Goal: Information Seeking & Learning: Learn about a topic

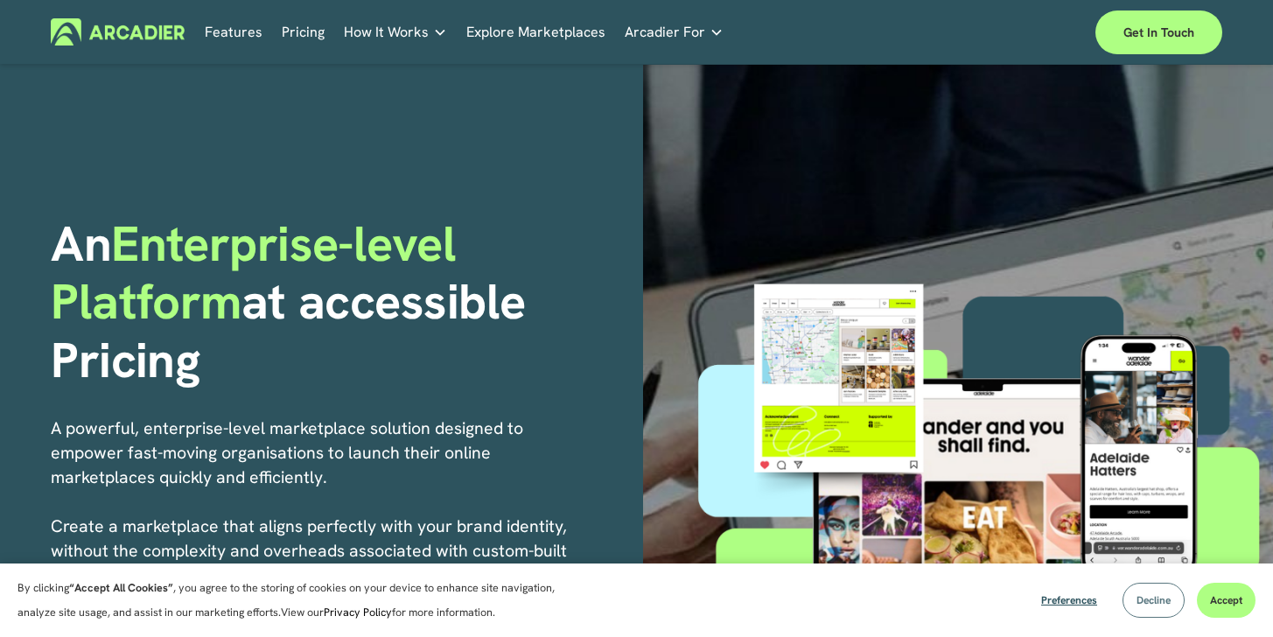
click at [1155, 610] on button "Decline" at bounding box center [1153, 600] width 62 height 35
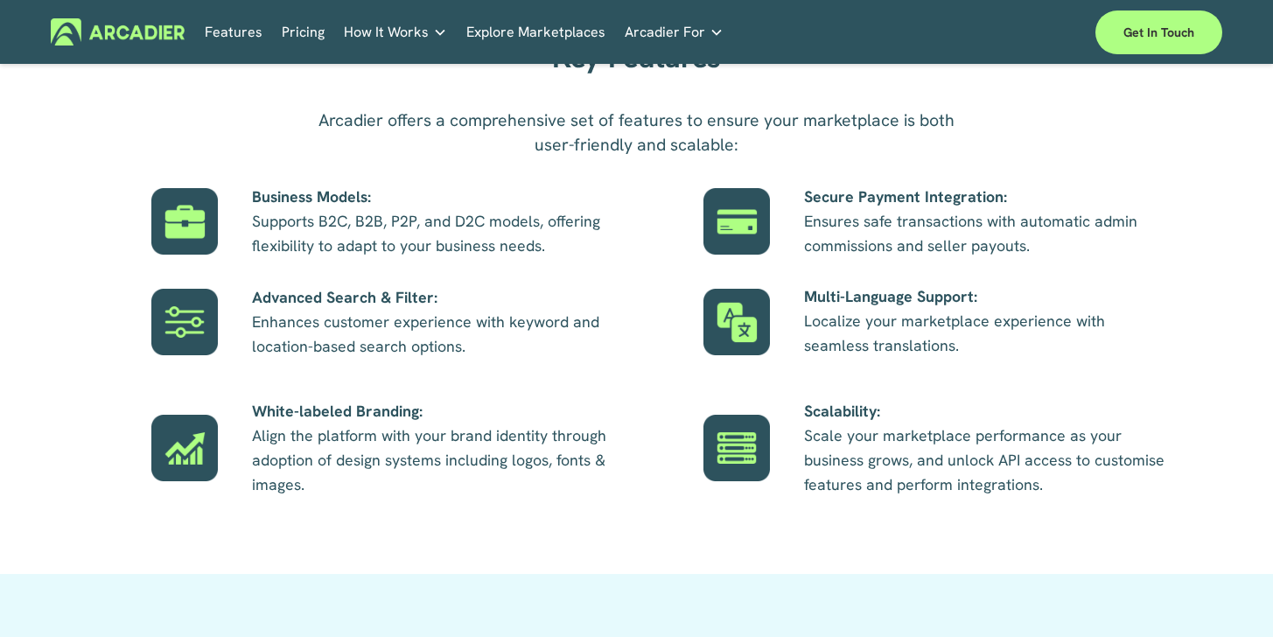
scroll to position [1027, 0]
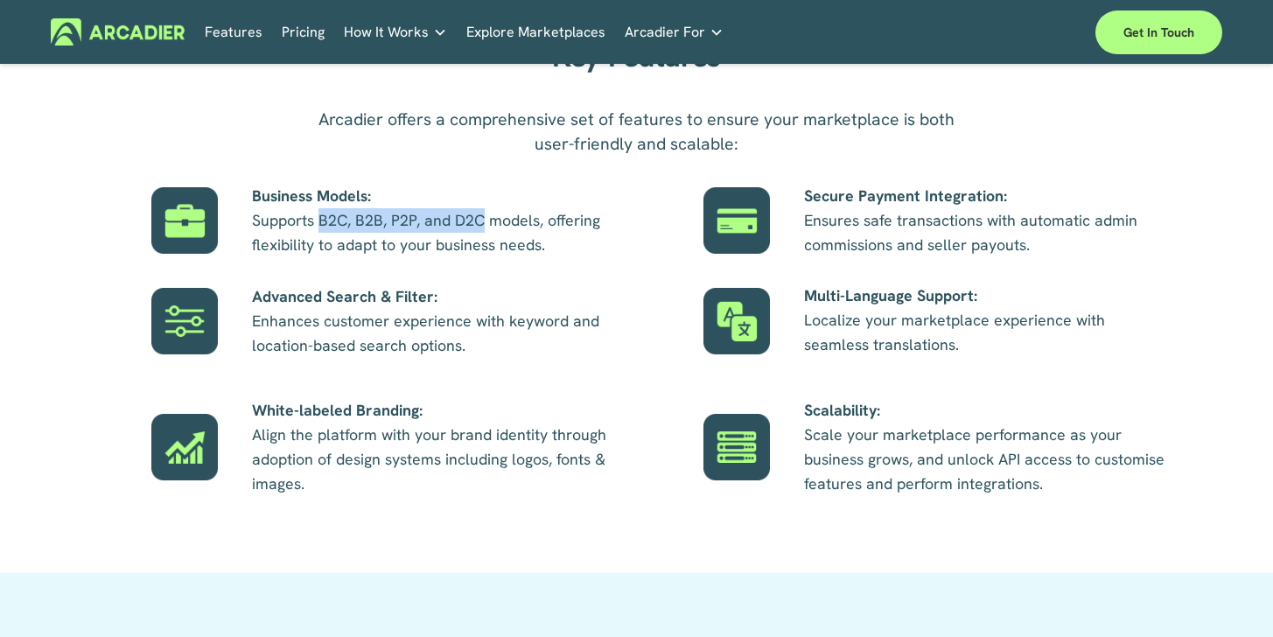
drag, startPoint x: 324, startPoint y: 238, endPoint x: 483, endPoint y: 232, distance: 159.3
click at [483, 232] on p "Business Models: Supports B2C, B2B, P2P, and D2C models, offering flexibility t…" at bounding box center [435, 220] width 367 height 73
copy p "B2C, B2B, P2P, and D2C"
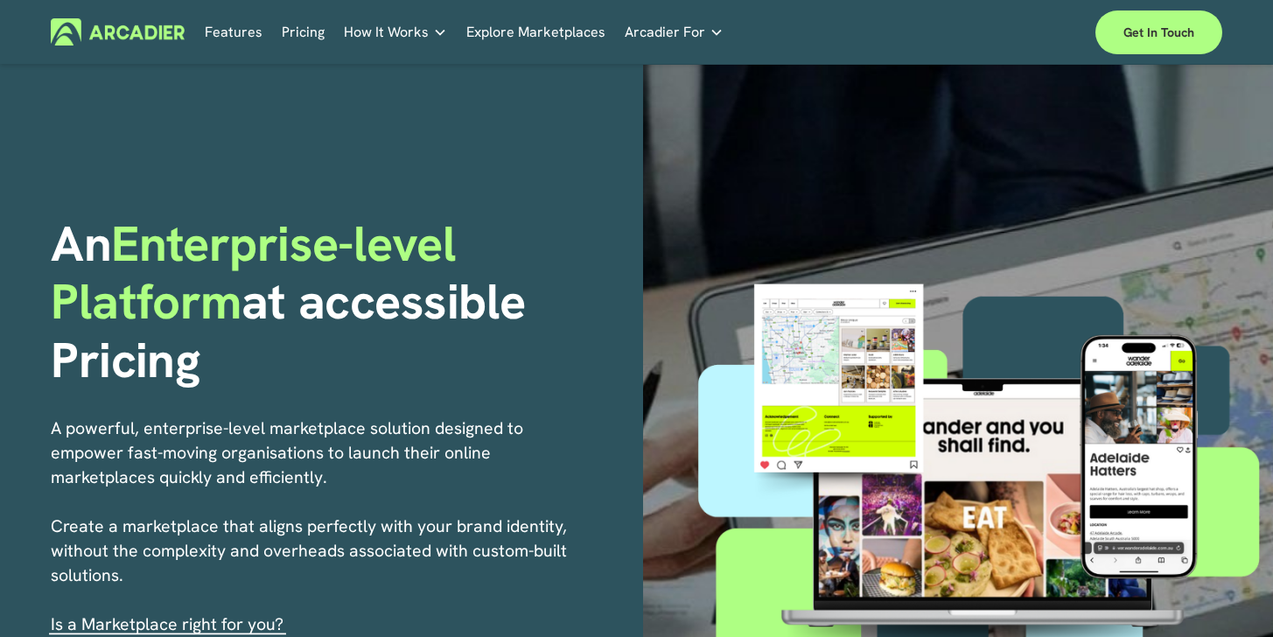
scroll to position [0, 0]
click at [300, 30] on link "Pricing" at bounding box center [303, 31] width 43 height 27
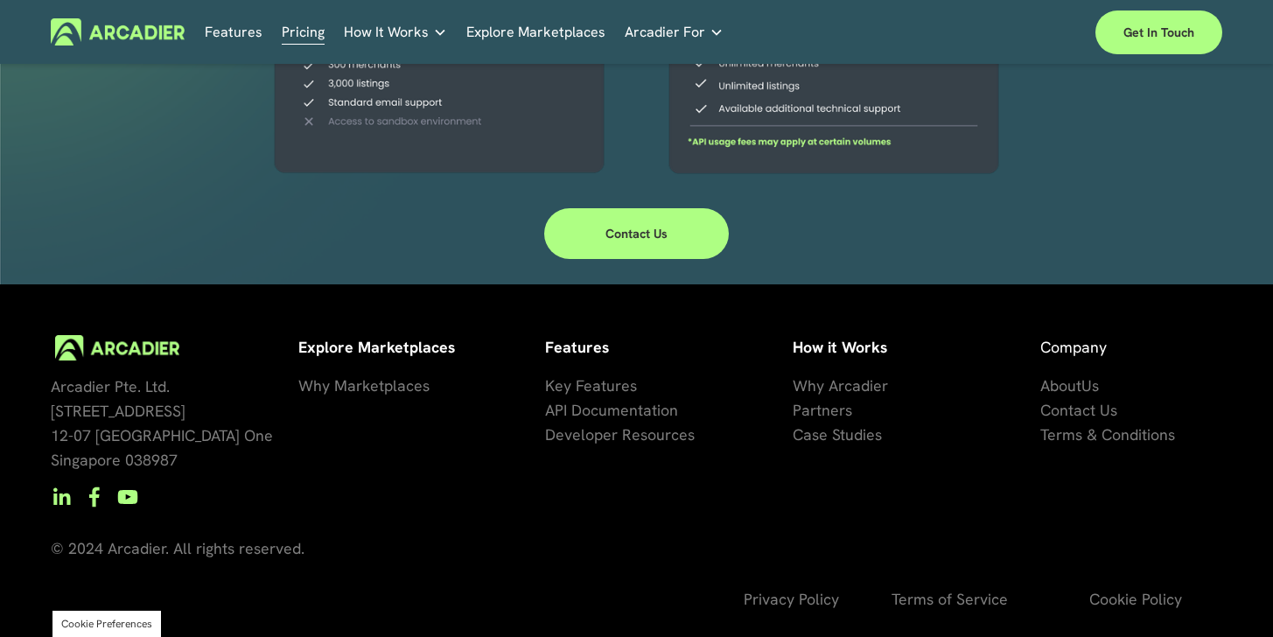
scroll to position [648, 0]
click at [612, 234] on link "Contact Us" at bounding box center [636, 233] width 185 height 51
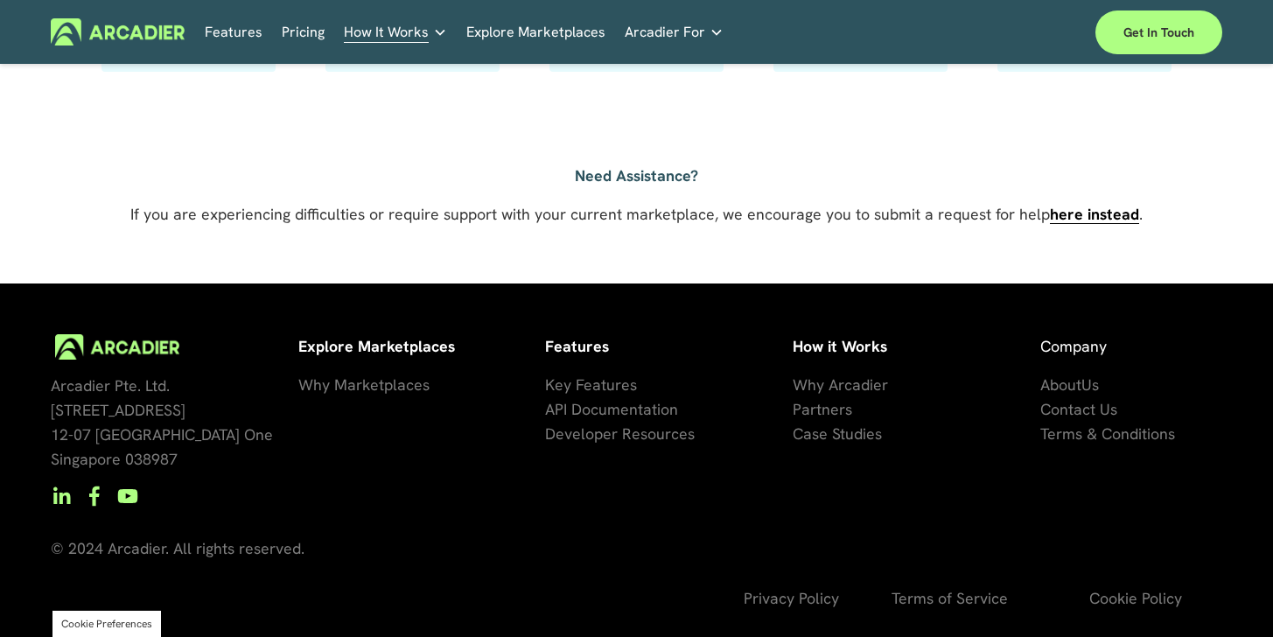
scroll to position [1315, 0]
click at [302, 36] on link "Pricing" at bounding box center [303, 31] width 43 height 27
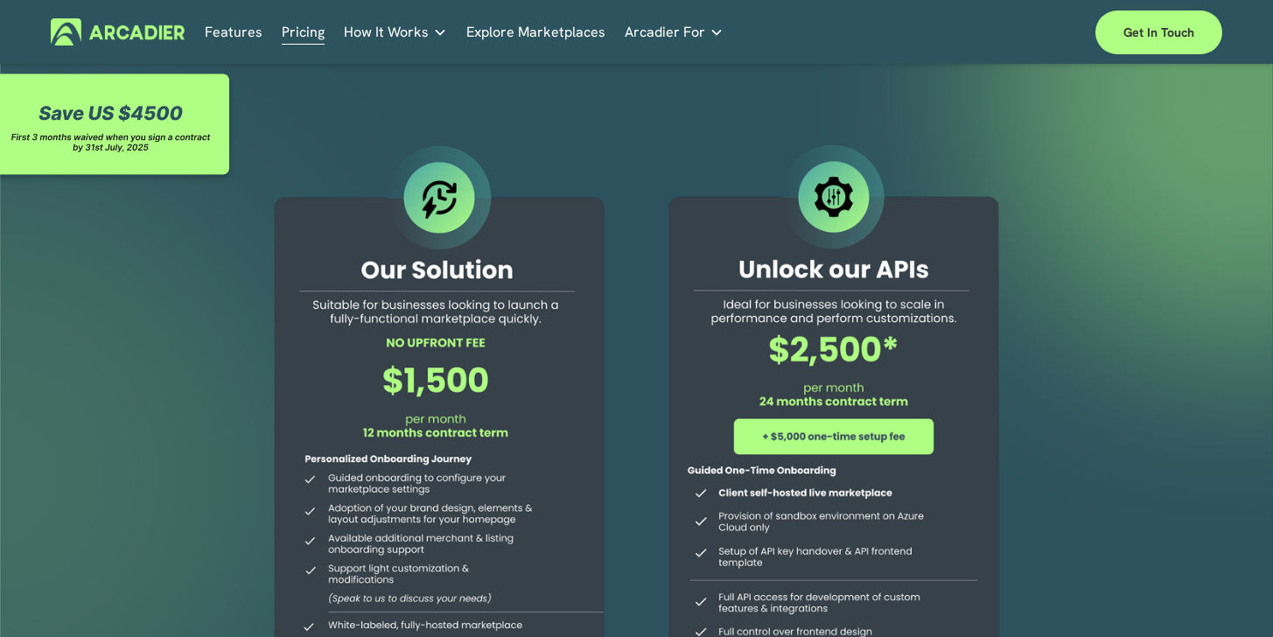
click at [0, 0] on h5 "Why Arcadier" at bounding box center [0, 0] width 0 height 0
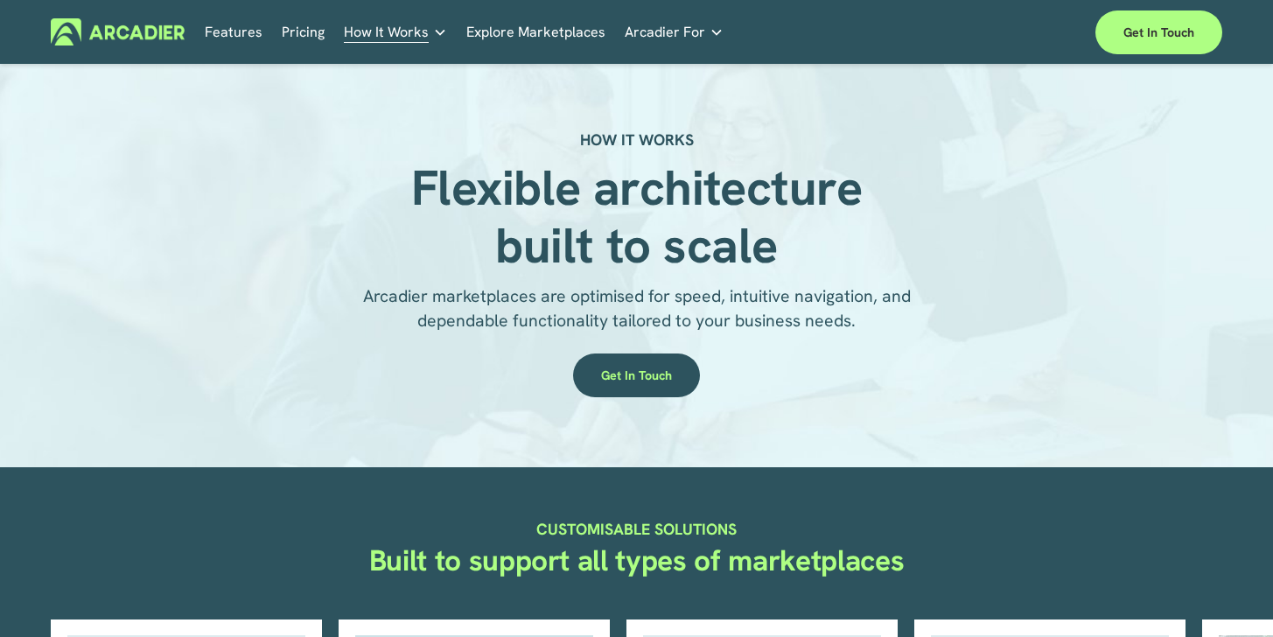
click at [248, 24] on link "Features" at bounding box center [234, 31] width 58 height 27
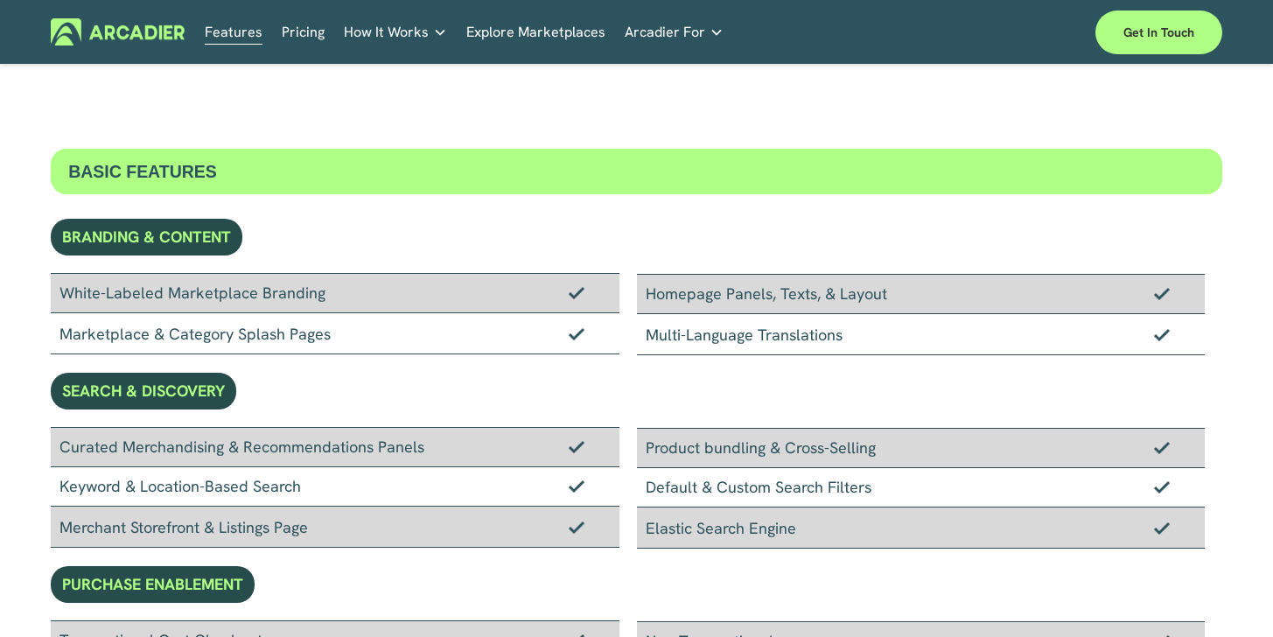
click at [315, 41] on link "Pricing" at bounding box center [303, 31] width 43 height 27
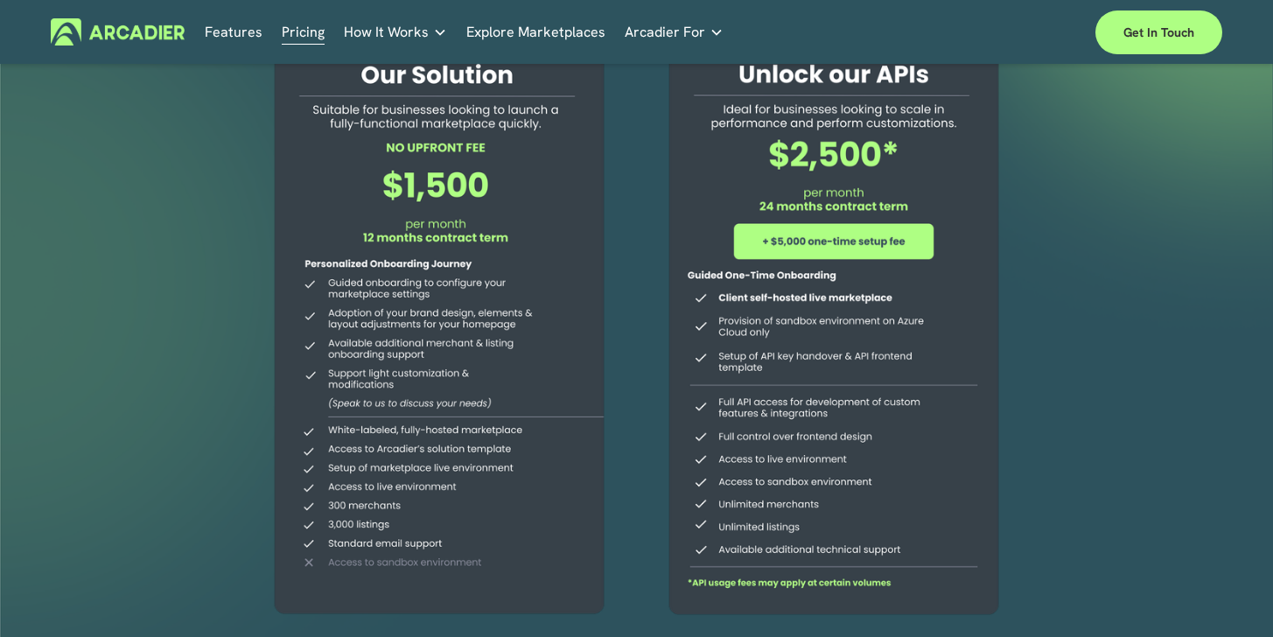
scroll to position [192, 0]
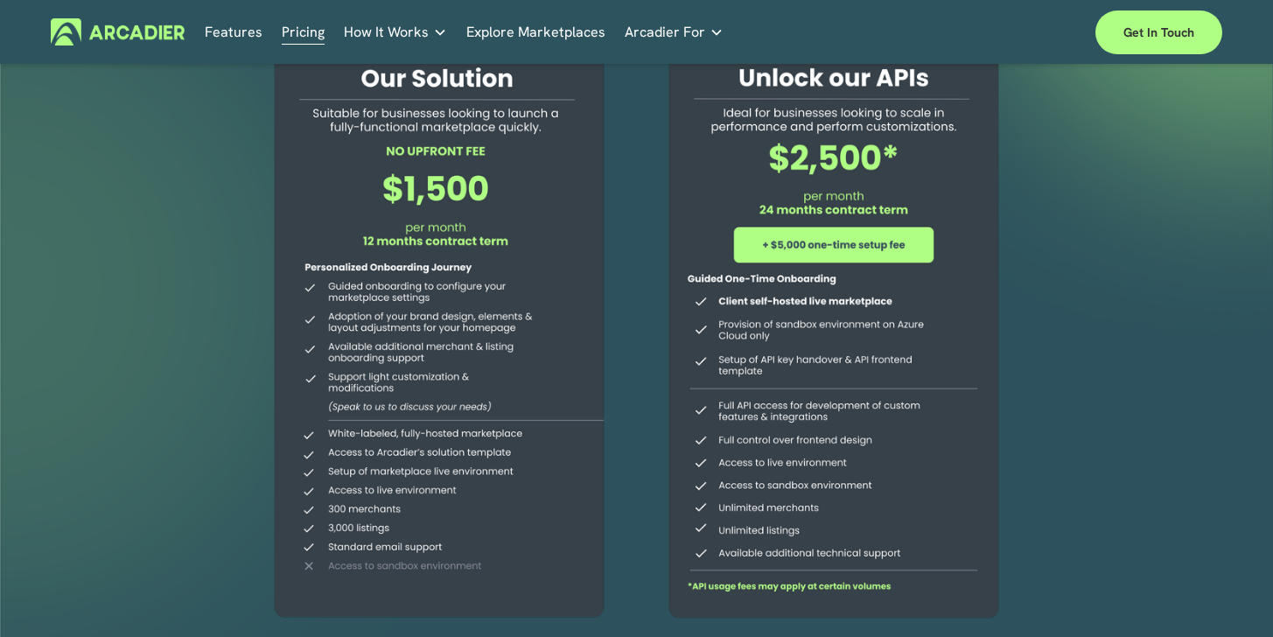
click at [344, 3] on div "Skip to Content Features Pricing How It Works" at bounding box center [636, 32] width 1273 height 64
click at [355, 1] on div "Skip to Content Features Pricing How It Works" at bounding box center [636, 32] width 1273 height 64
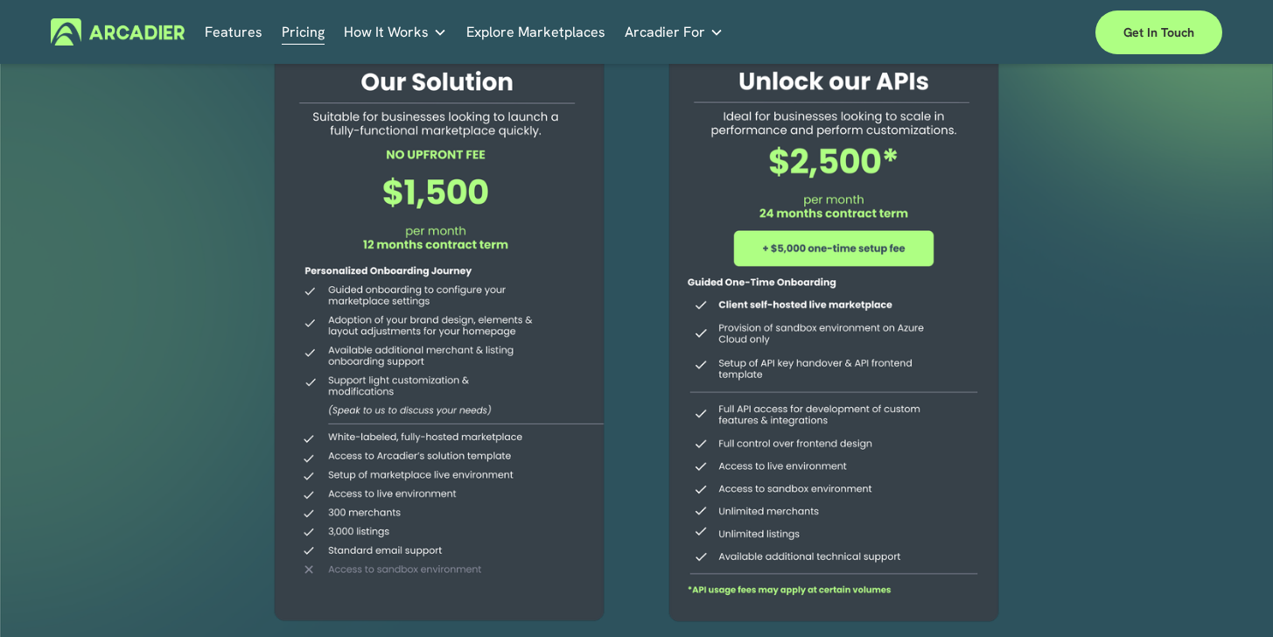
scroll to position [197, 0]
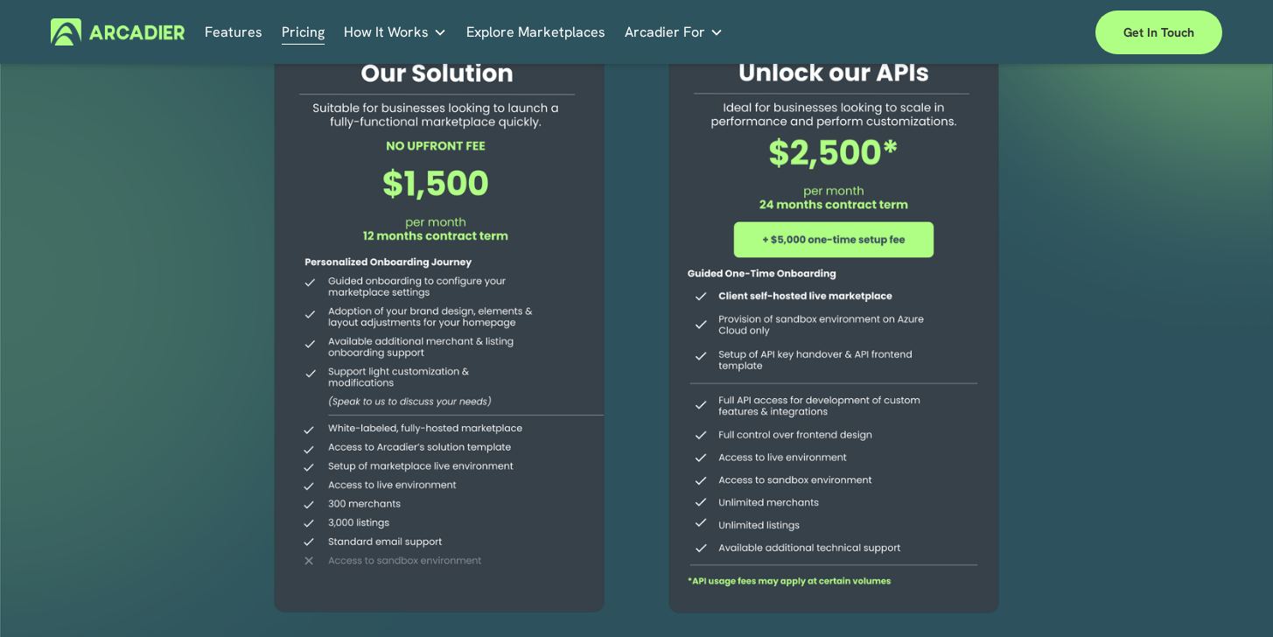
click at [781, 248] on div at bounding box center [834, 283] width 382 height 680
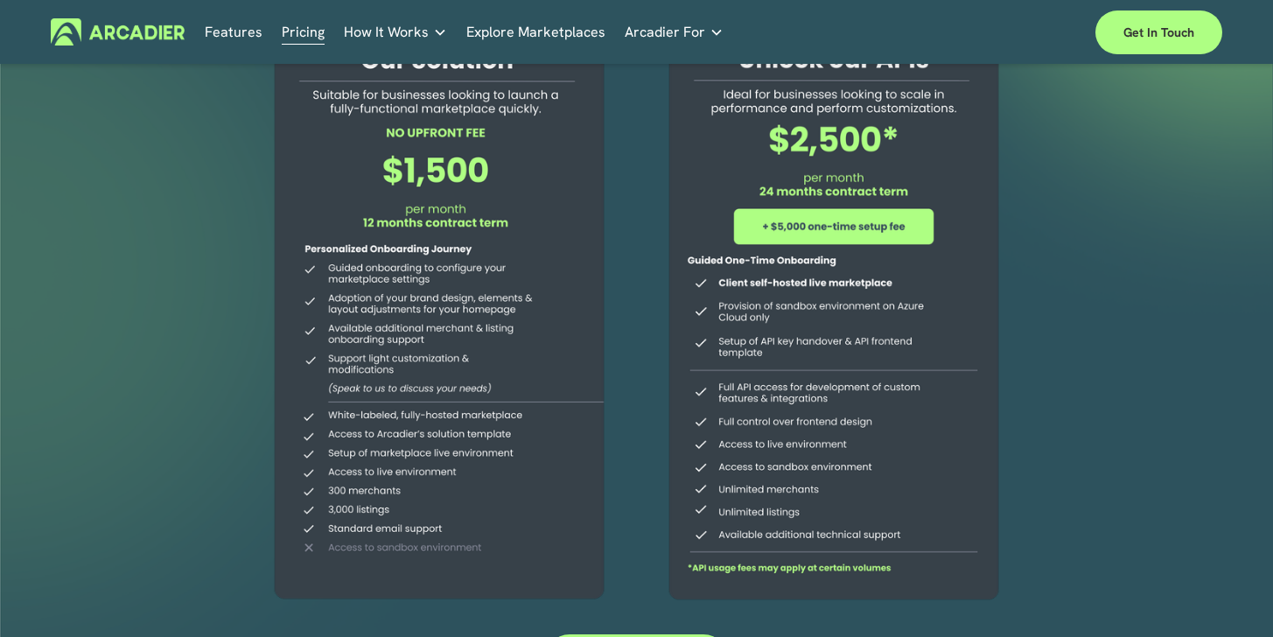
scroll to position [214, 0]
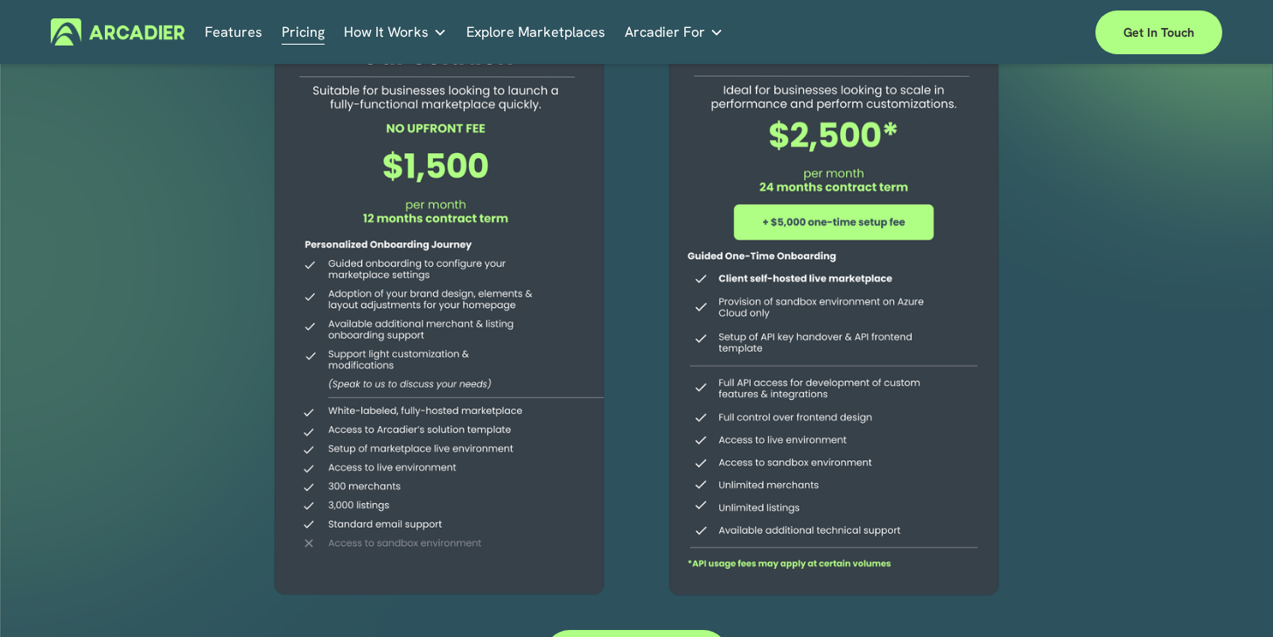
drag, startPoint x: 907, startPoint y: 228, endPoint x: 787, endPoint y: 234, distance: 119.9
click at [787, 234] on div at bounding box center [834, 266] width 382 height 680
drag, startPoint x: 808, startPoint y: 227, endPoint x: 858, endPoint y: 227, distance: 49.9
click at [858, 227] on div at bounding box center [834, 266] width 382 height 680
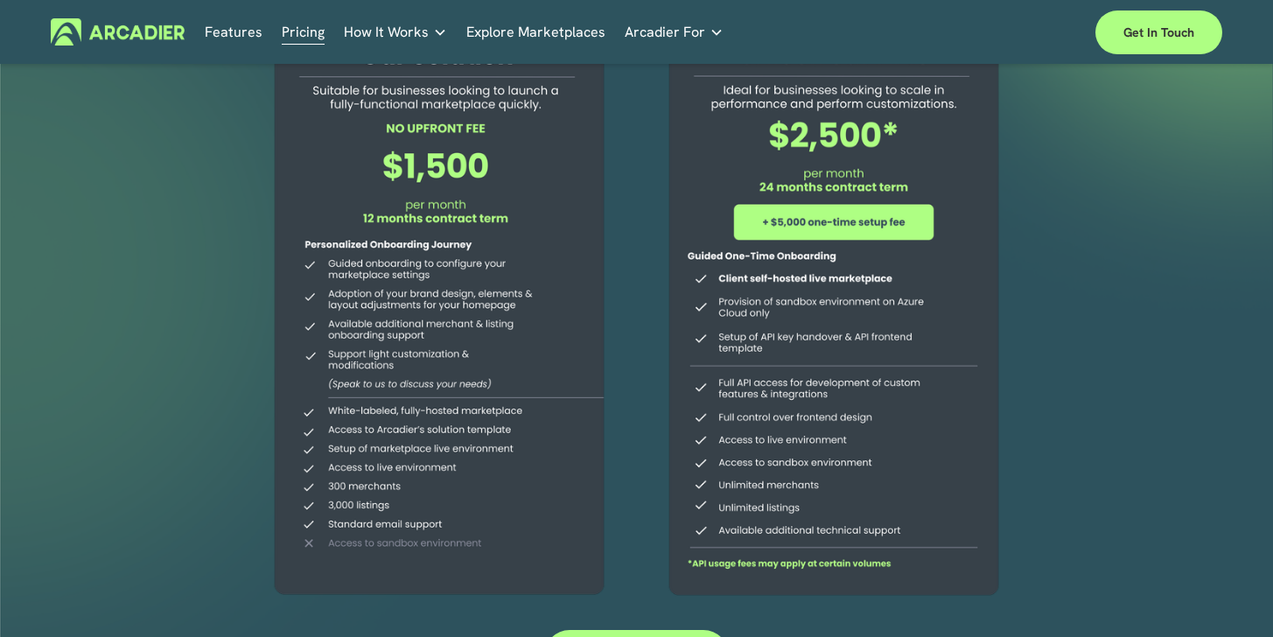
click at [858, 227] on div at bounding box center [834, 266] width 382 height 680
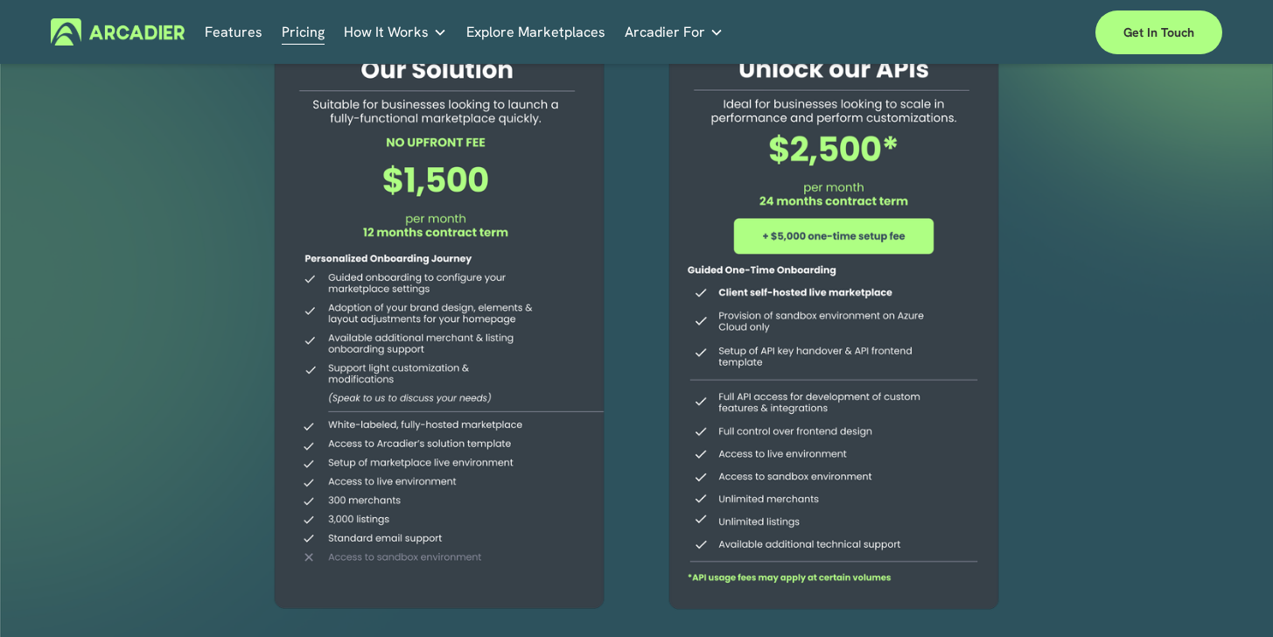
scroll to position [198, 0]
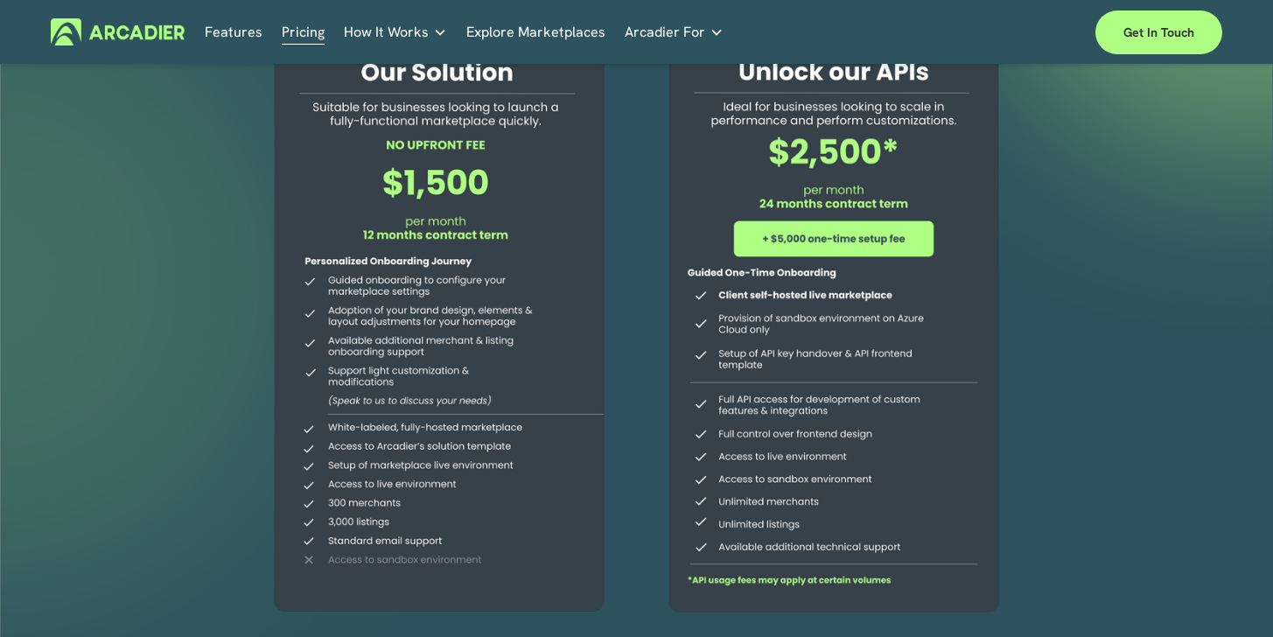
click at [596, 466] on div at bounding box center [439, 282] width 382 height 678
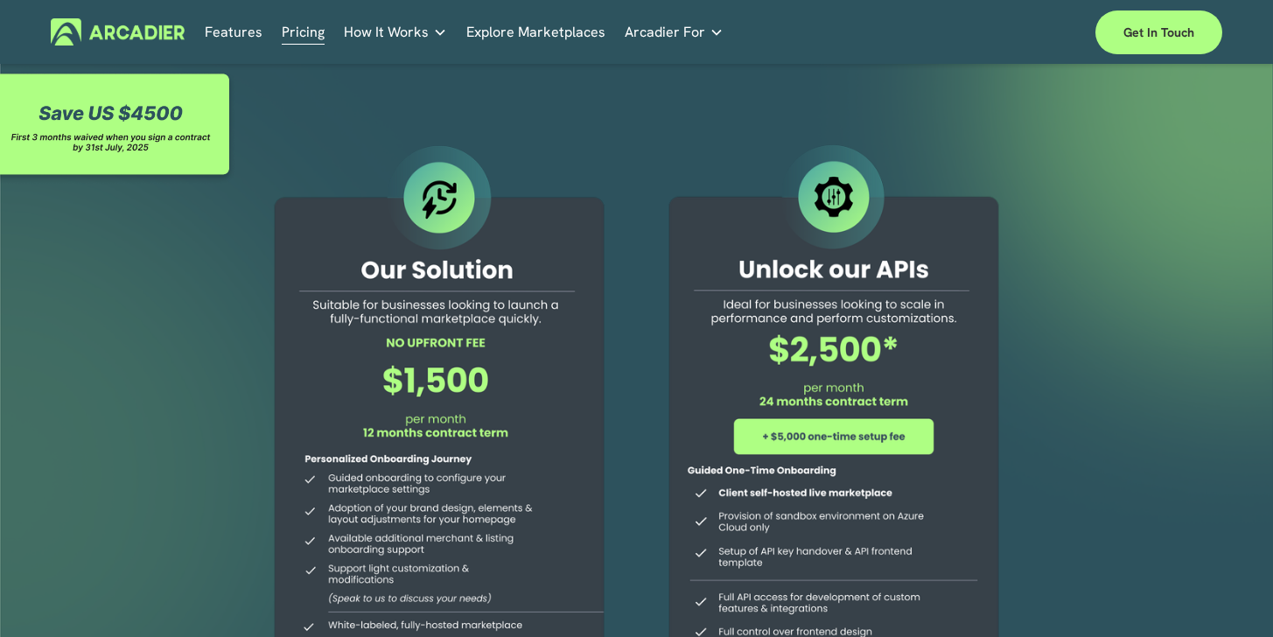
scroll to position [0, 0]
click at [146, 45] on img at bounding box center [118, 31] width 134 height 27
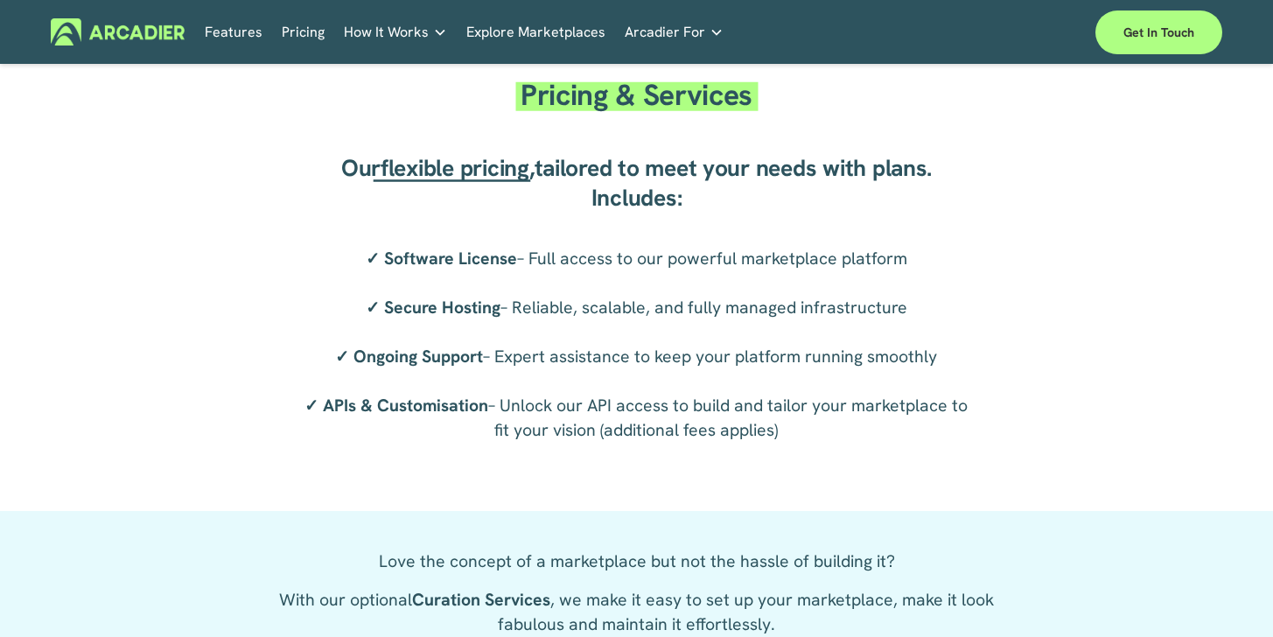
scroll to position [2760, 0]
click at [662, 213] on span "tailored to meet your needs with plans. Includes:" at bounding box center [735, 182] width 403 height 59
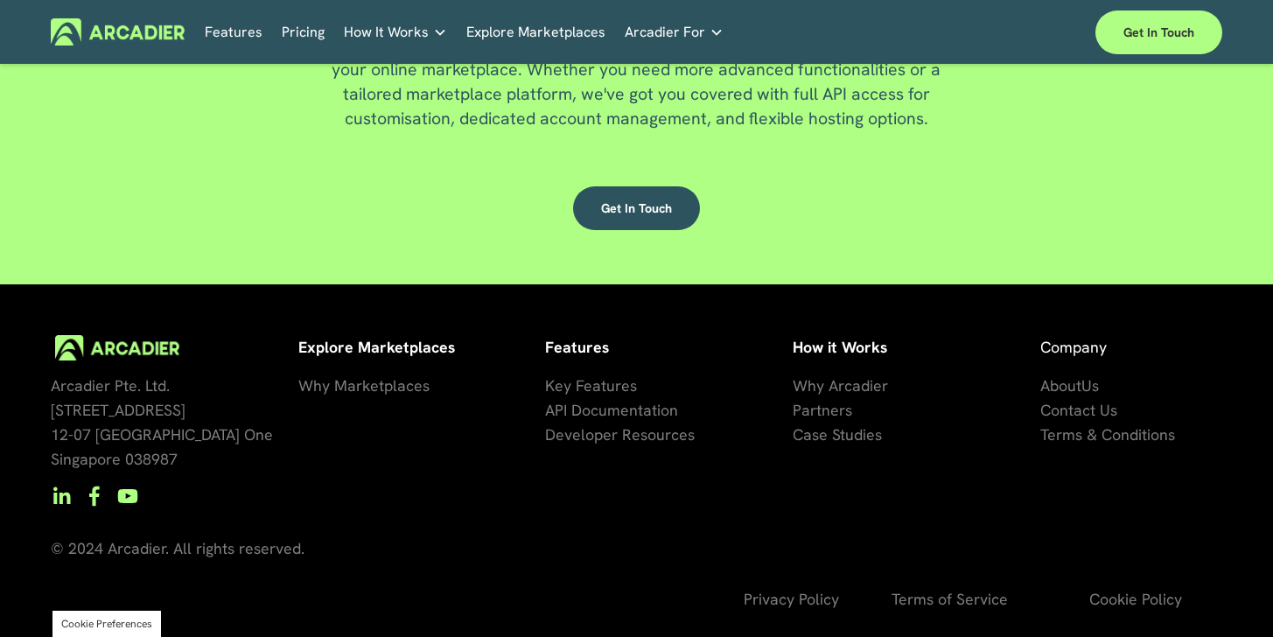
scroll to position [4521, 0]
click at [0, 0] on h5 "About Us" at bounding box center [0, 0] width 0 height 0
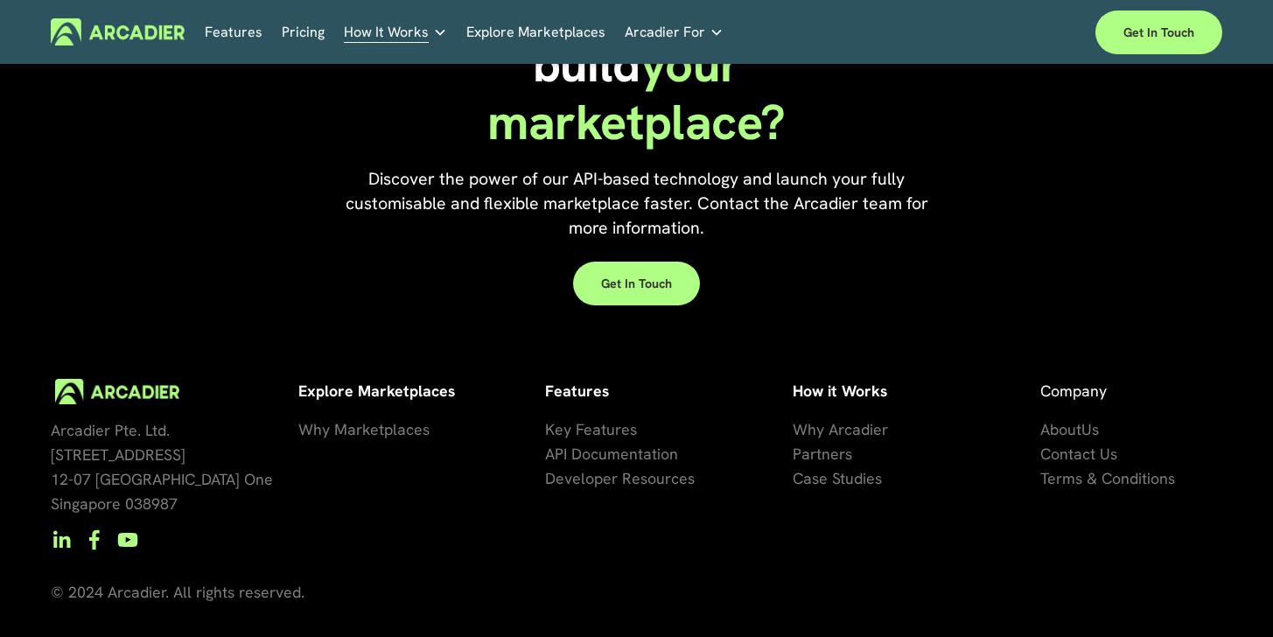
scroll to position [3954, 0]
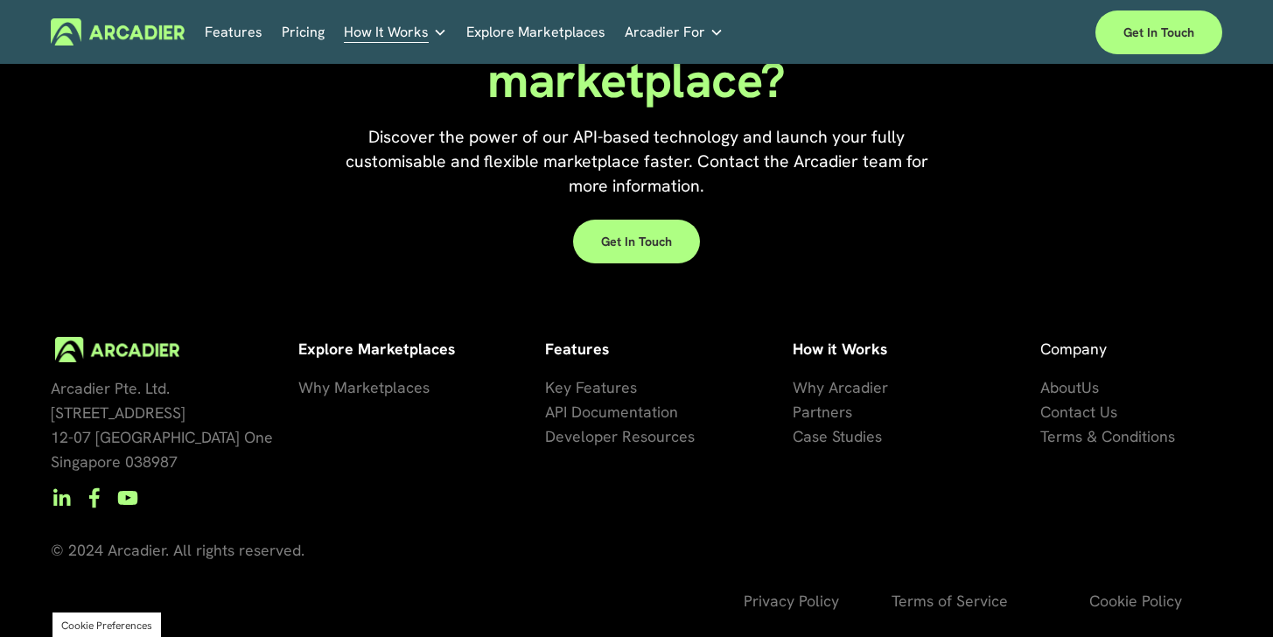
click at [0, 0] on p "Intuitive marketplaces tailored to your business needs." at bounding box center [0, 0] width 0 height 0
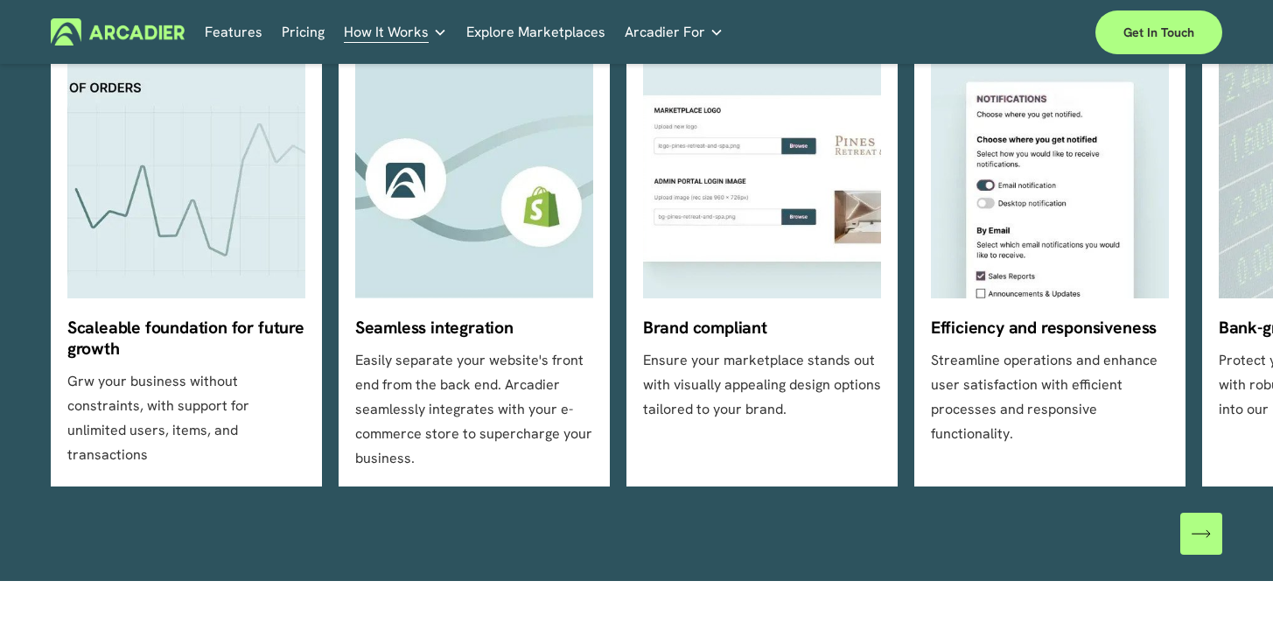
scroll to position [630, 0]
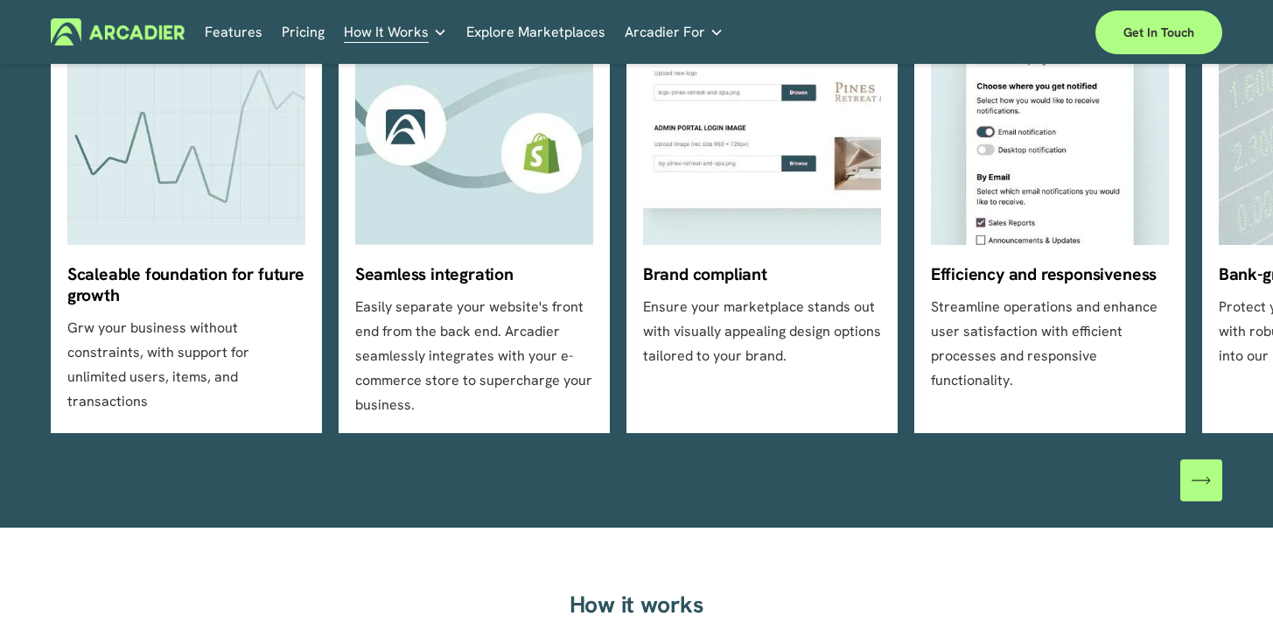
click at [1195, 474] on div "\a \a \a Next\a \a" at bounding box center [1201, 480] width 42 height 42
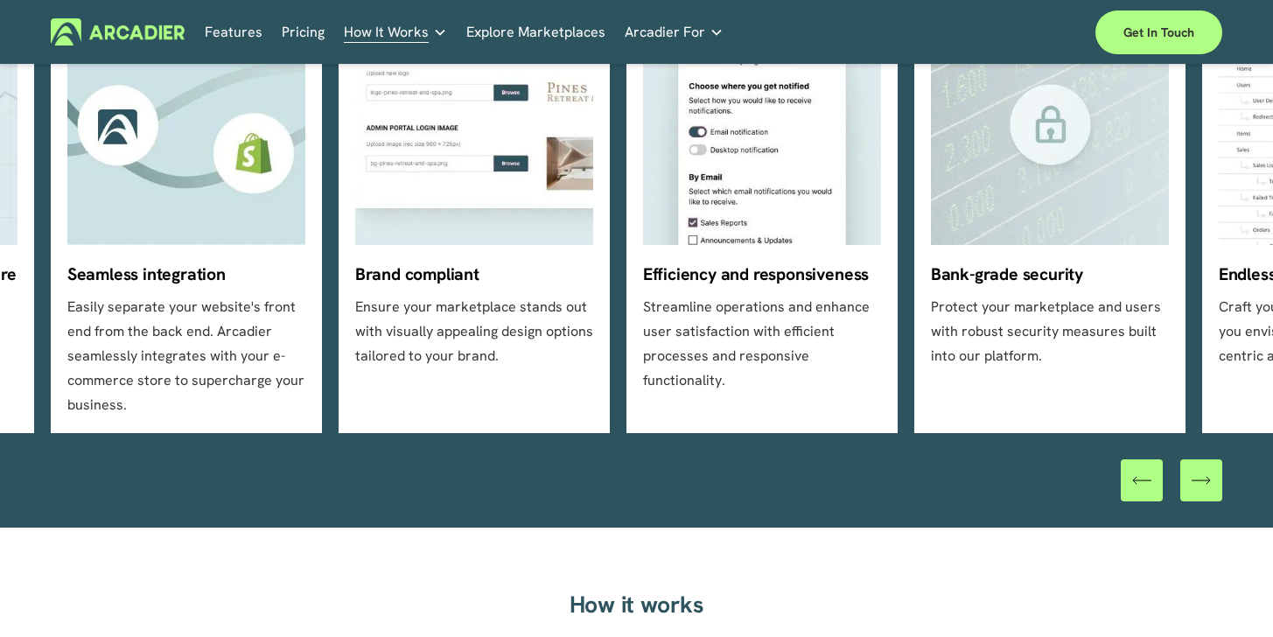
click at [1195, 474] on div "\a \a \a Next\a \a" at bounding box center [1201, 480] width 42 height 42
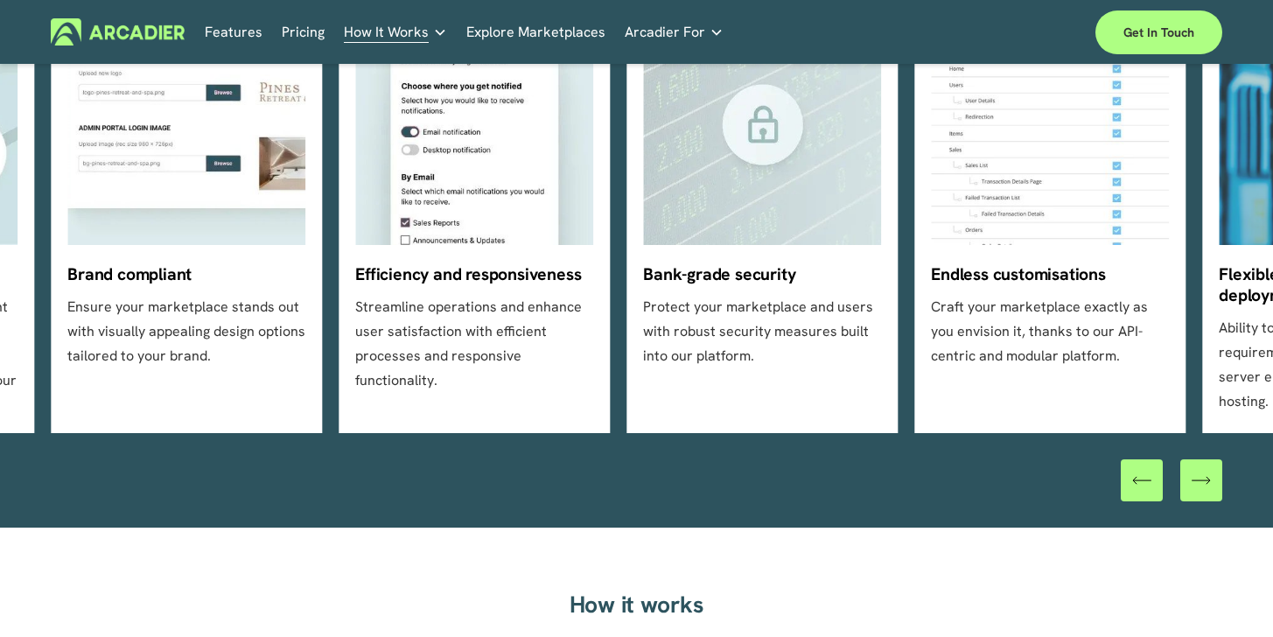
click at [1195, 474] on div "\a \a \a Next\a \a" at bounding box center [1201, 480] width 42 height 42
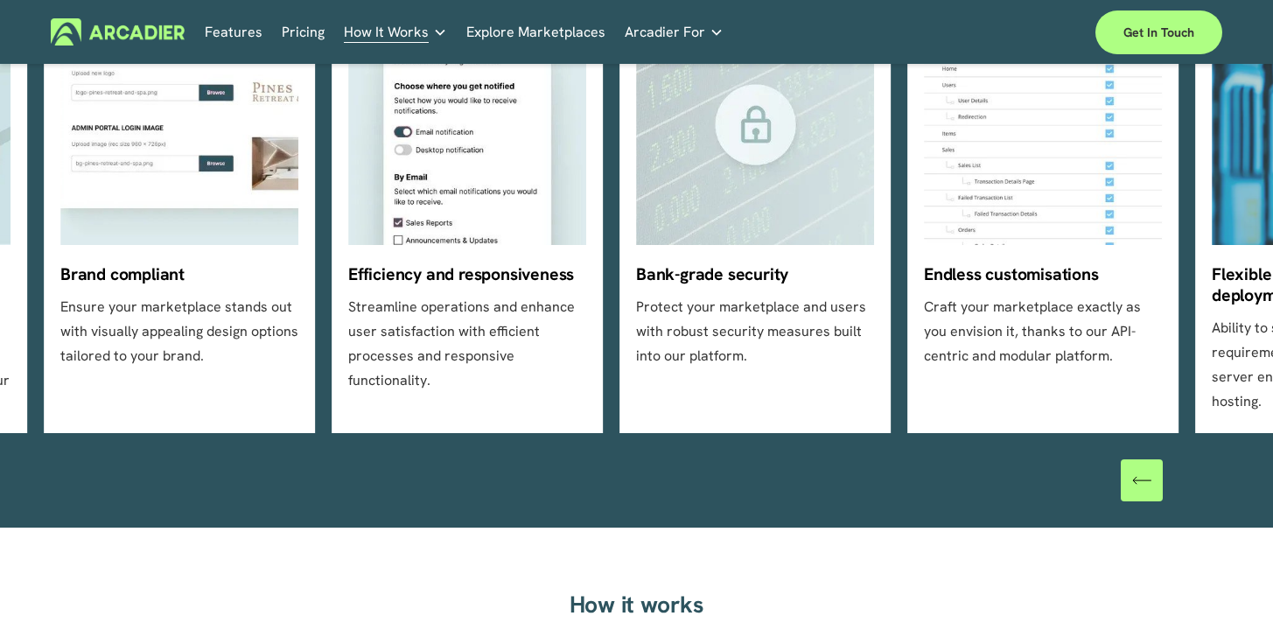
click at [1195, 474] on div at bounding box center [1170, 480] width 101 height 42
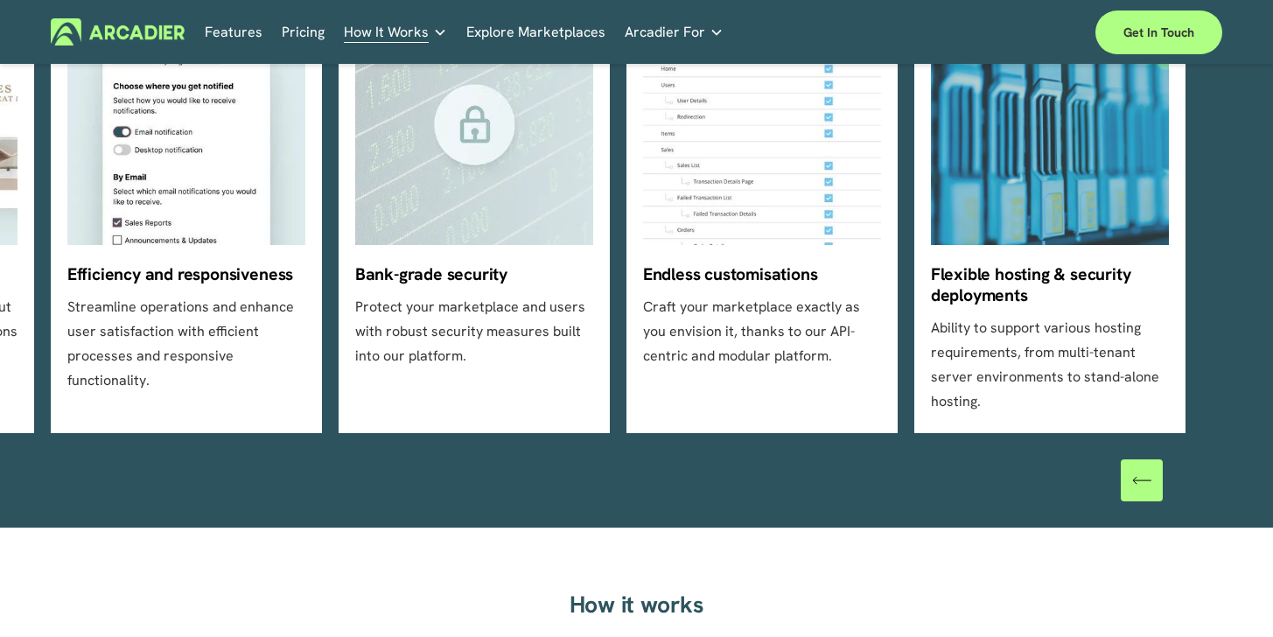
click at [1195, 474] on div at bounding box center [1170, 480] width 101 height 42
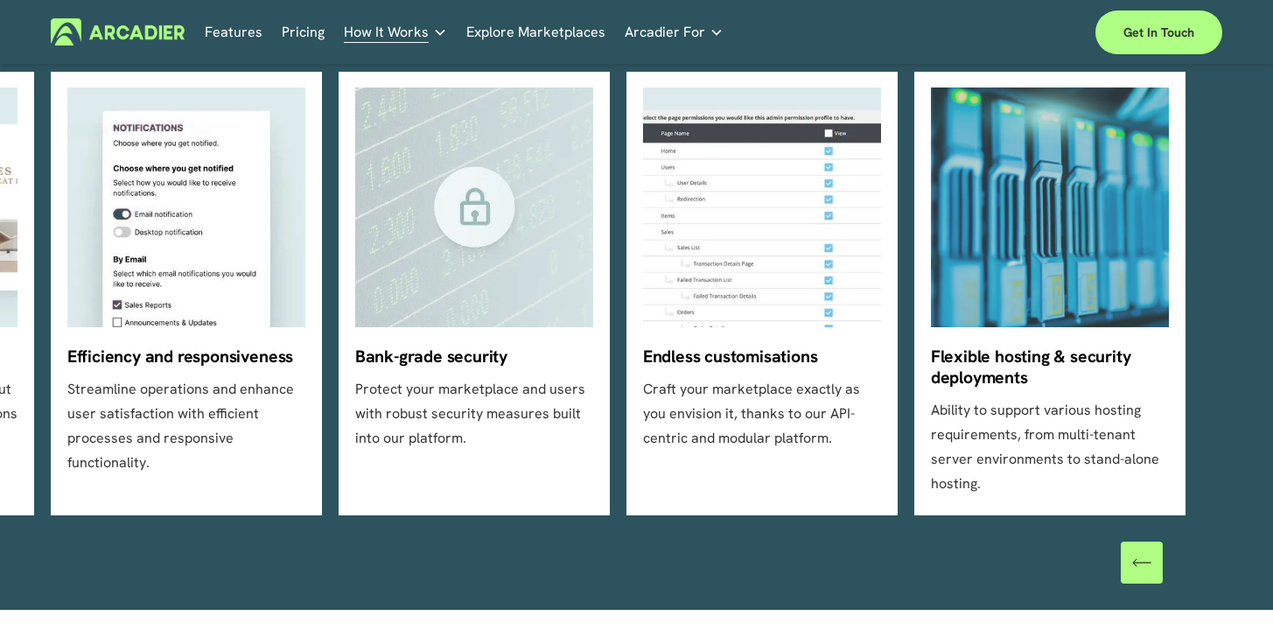
scroll to position [548, 0]
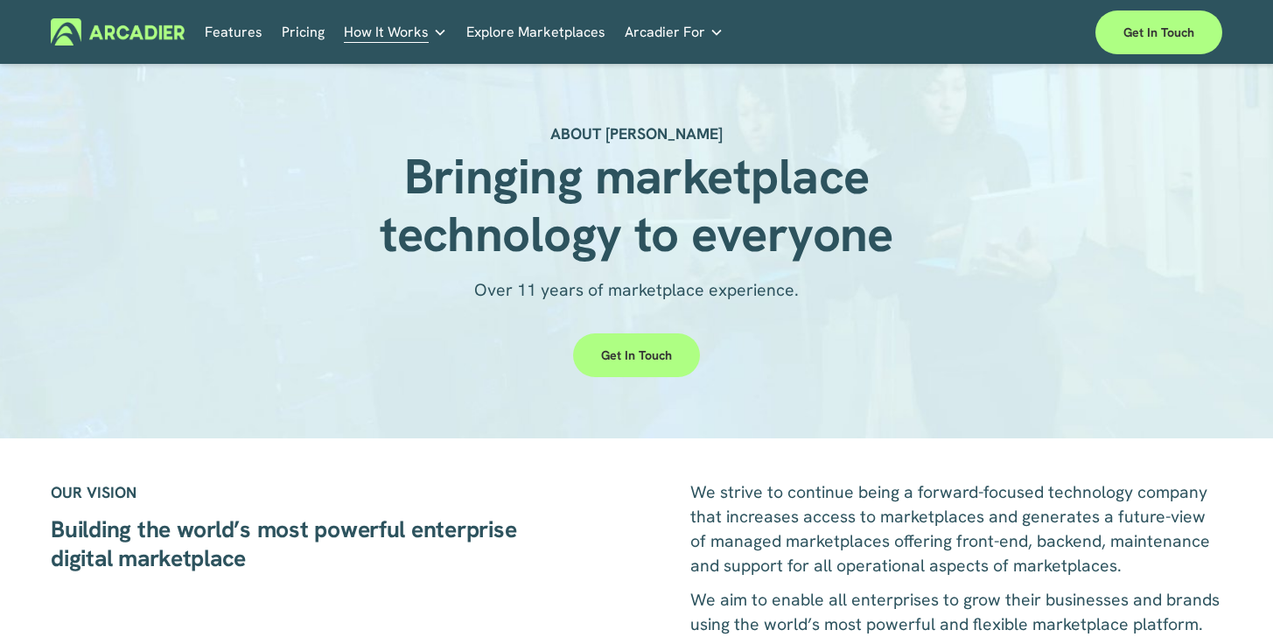
click at [0, 0] on p "Intuitive marketplaces tailored to your business needs." at bounding box center [0, 0] width 0 height 0
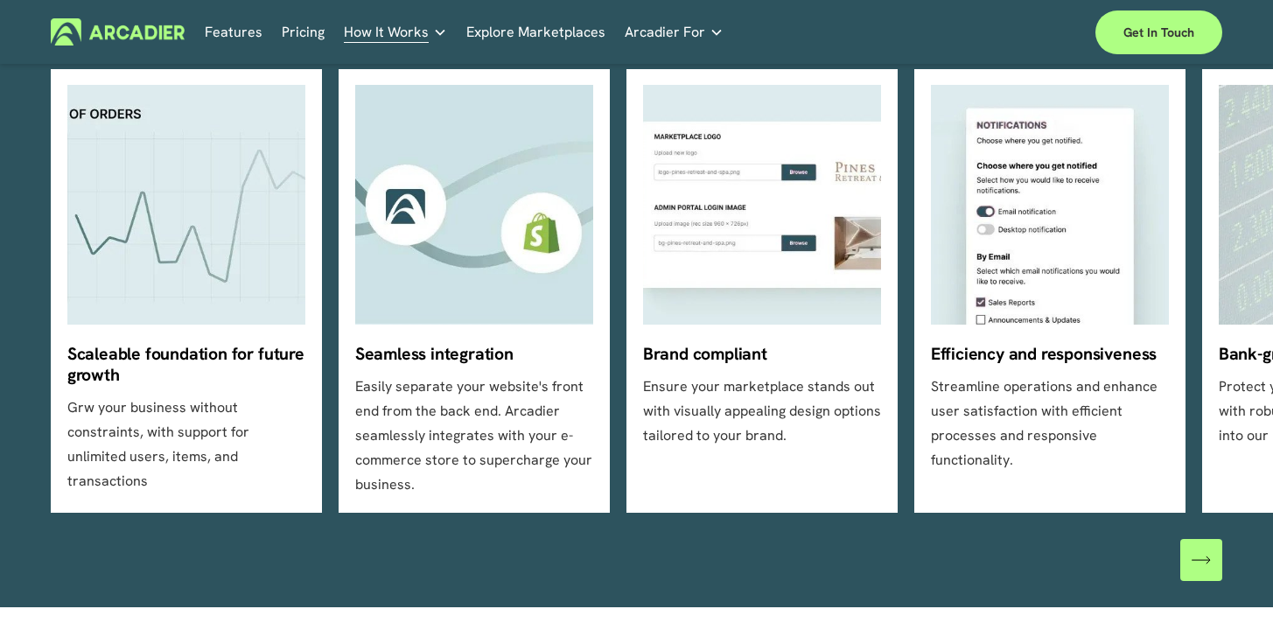
scroll to position [549, 0]
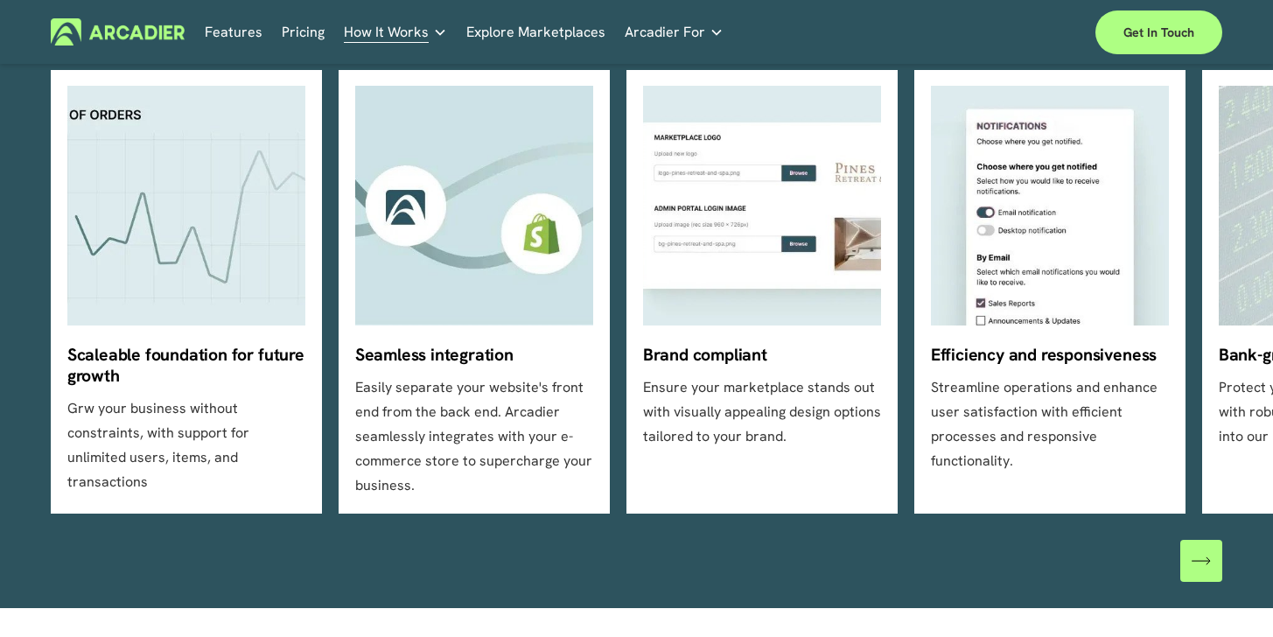
click at [1181, 562] on div "\a \a \a Next\a \a" at bounding box center [1201, 561] width 42 height 42
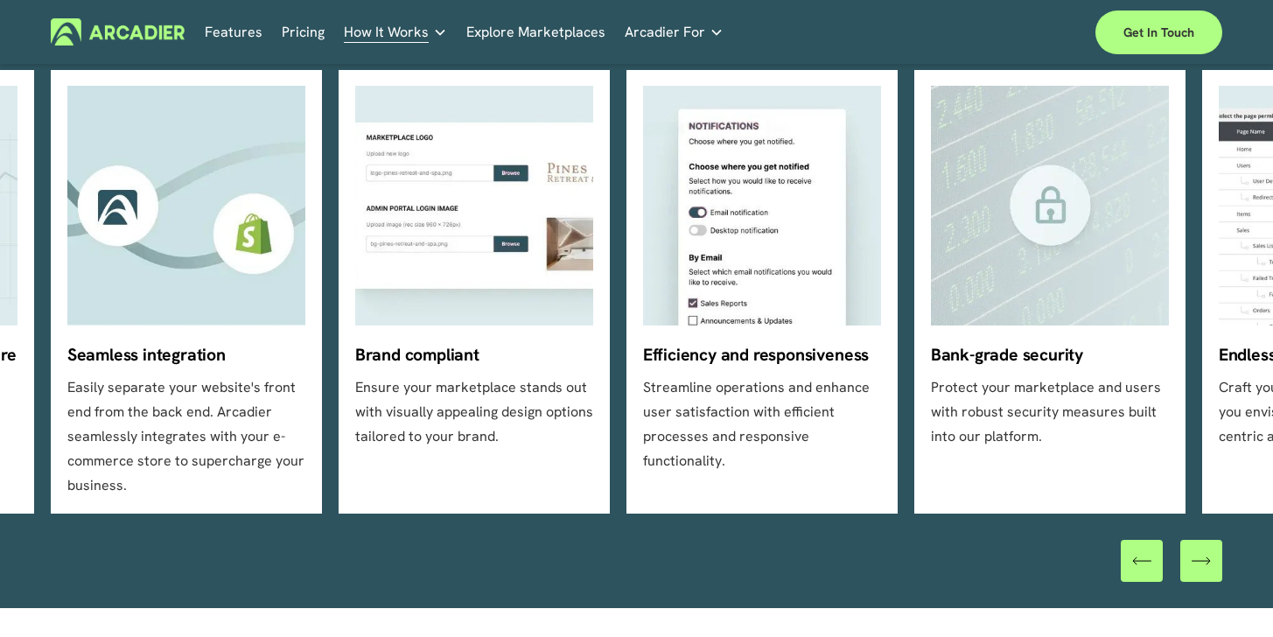
click at [1181, 562] on div "\a \a \a Next\a \a" at bounding box center [1201, 561] width 42 height 42
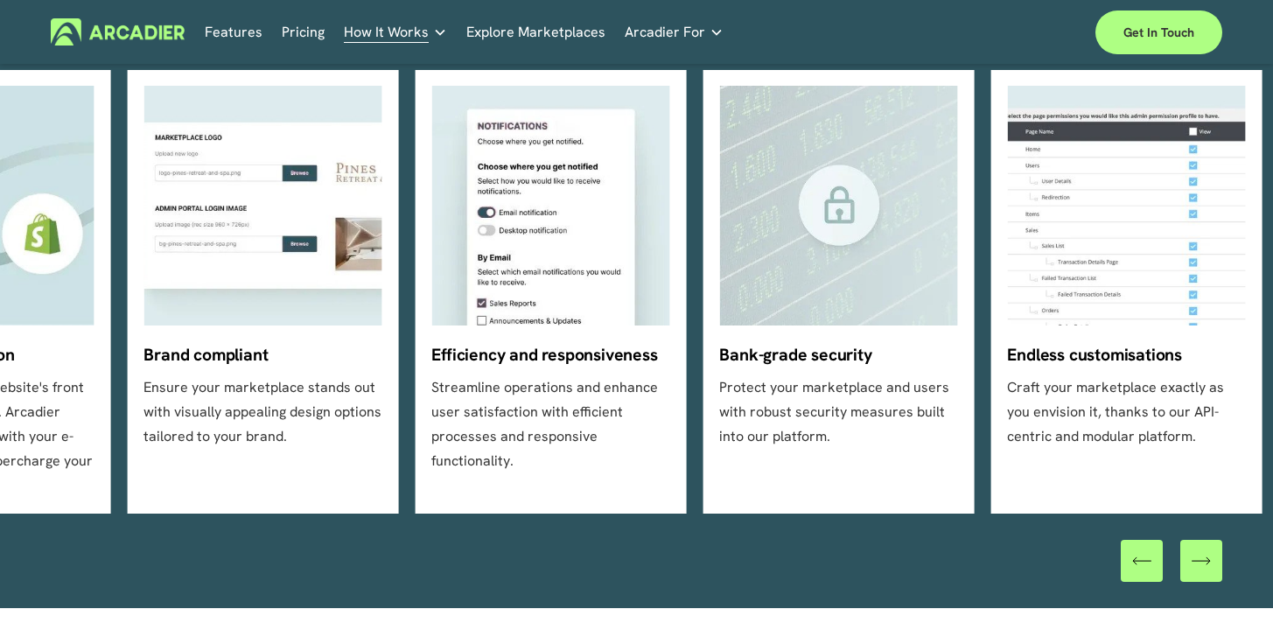
click at [1181, 562] on div "\a \a \a Next\a \a" at bounding box center [1201, 561] width 42 height 42
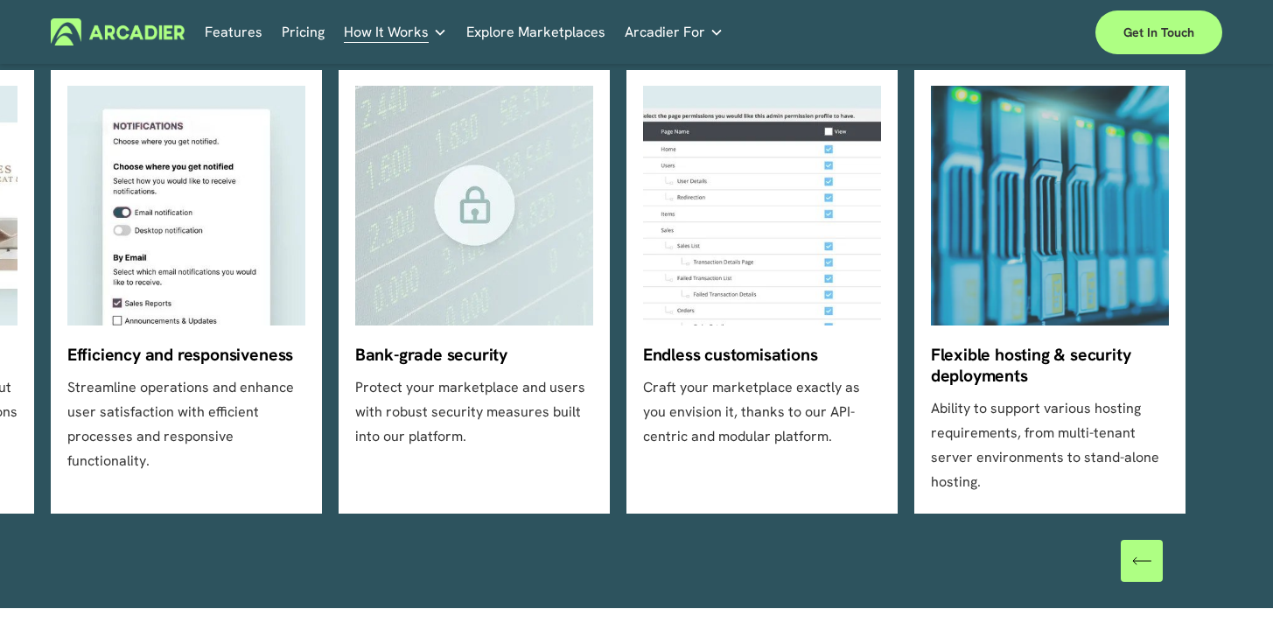
click at [1181, 562] on div at bounding box center [1170, 561] width 101 height 42
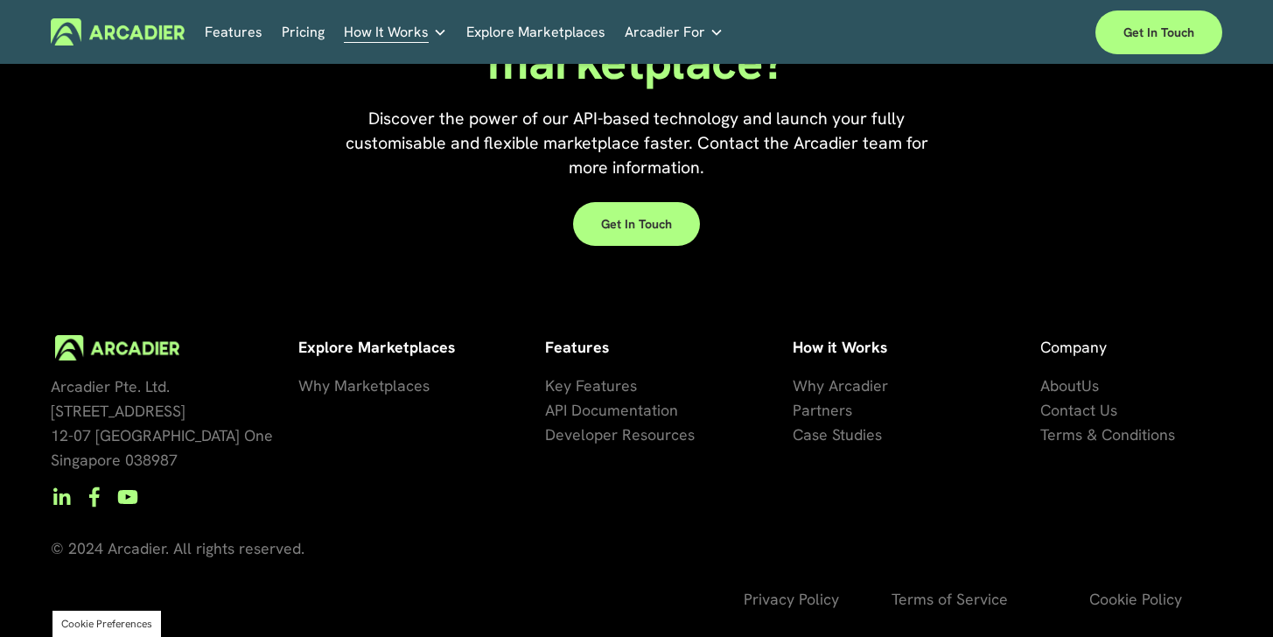
scroll to position [1695, 0]
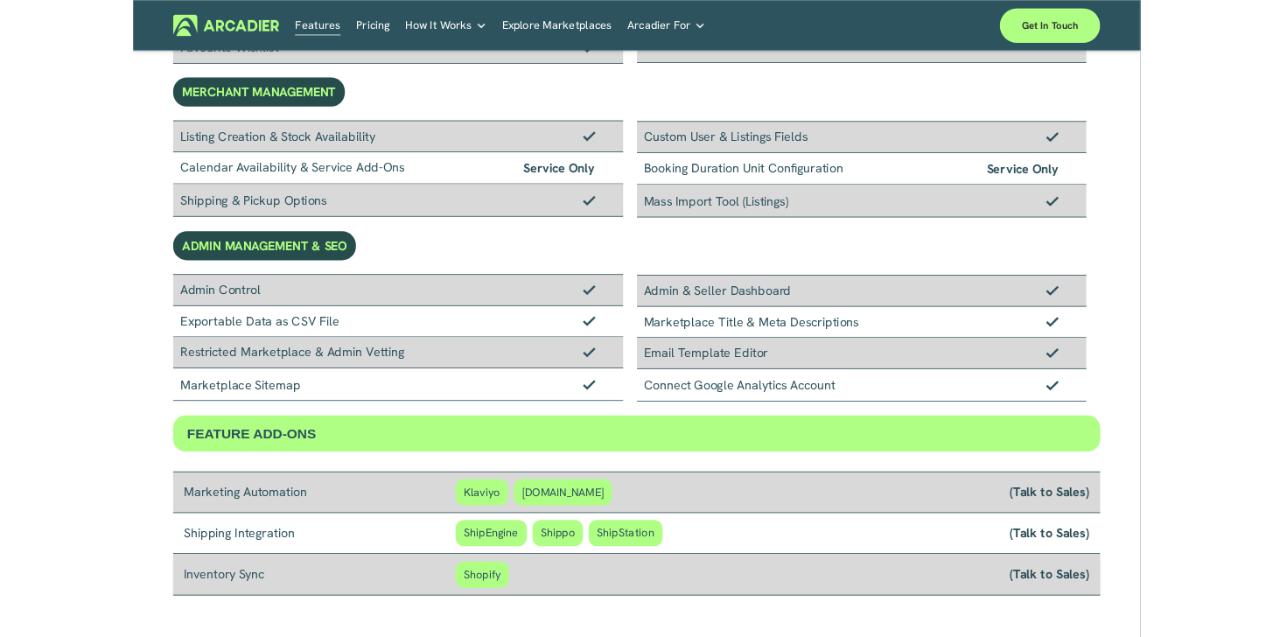
scroll to position [1011, 0]
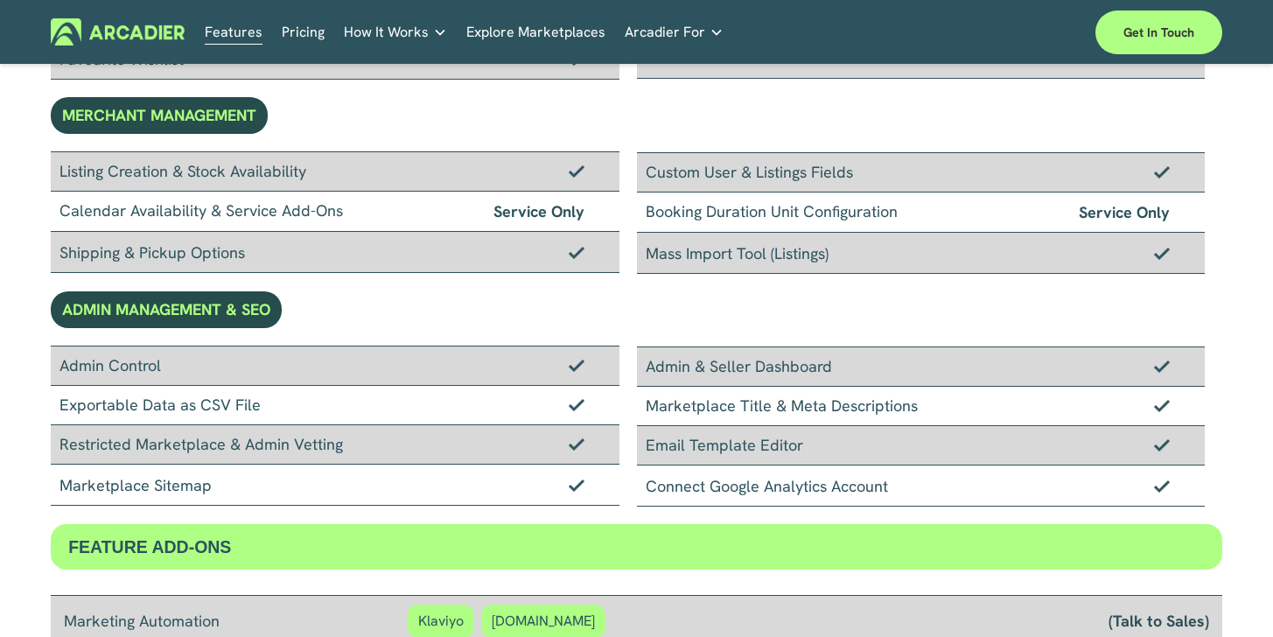
drag, startPoint x: 291, startPoint y: 169, endPoint x: 136, endPoint y: 170, distance: 155.7
click at [136, 169] on div "Listing Creation & Stock Availability" at bounding box center [335, 171] width 568 height 40
click at [136, 170] on div "Listing Creation & Stock Availability" at bounding box center [335, 171] width 568 height 40
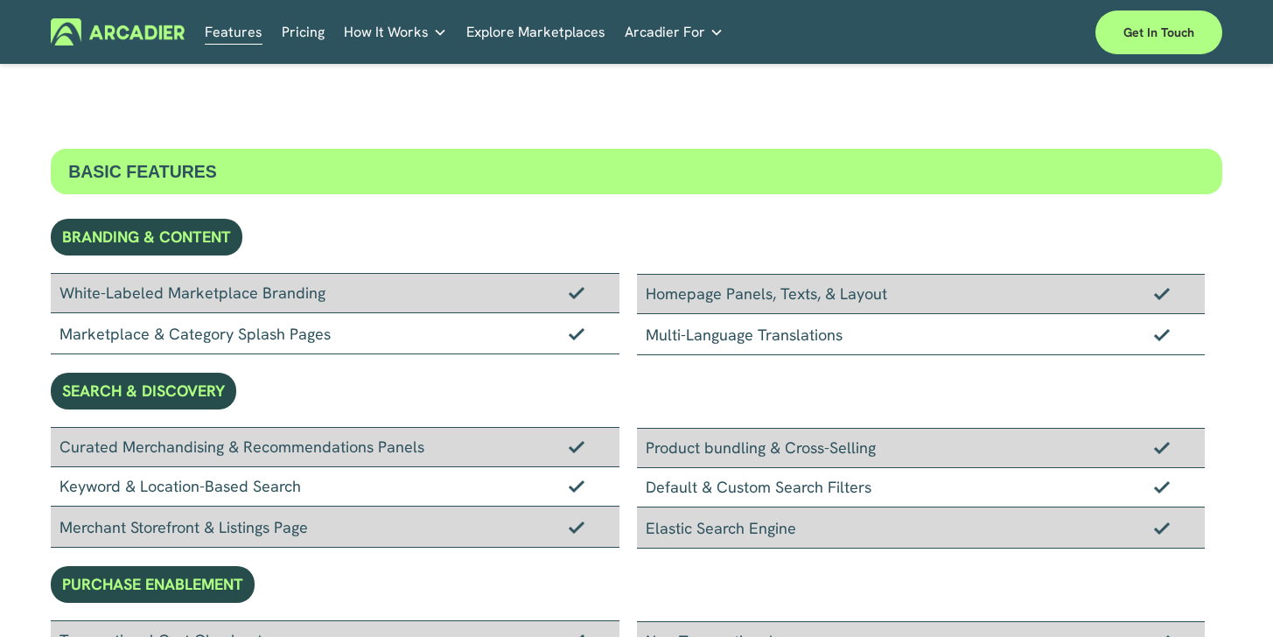
scroll to position [0, 0]
click at [0, 0] on p "Intuitive marketplaces tailored to your business needs." at bounding box center [0, 0] width 0 height 0
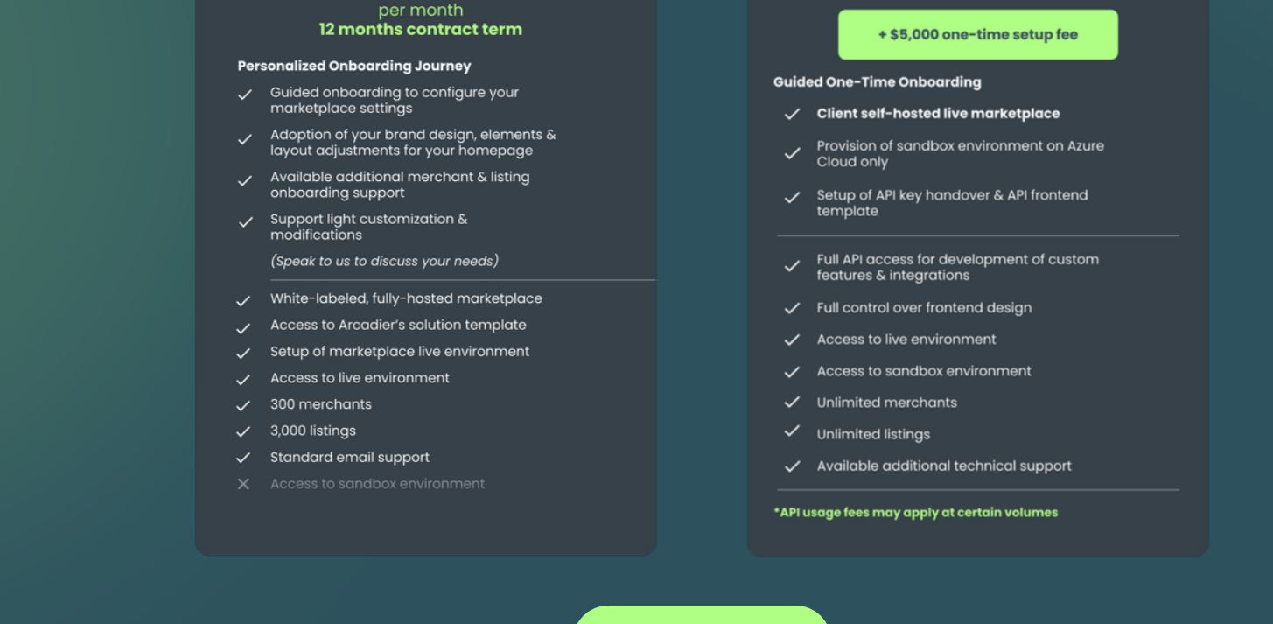
scroll to position [234, 0]
drag, startPoint x: 738, startPoint y: 224, endPoint x: 586, endPoint y: 228, distance: 152.3
click at [643, 228] on div at bounding box center [834, 246] width 382 height 680
drag, startPoint x: 585, startPoint y: 226, endPoint x: 749, endPoint y: 232, distance: 163.7
click at [749, 232] on div at bounding box center [834, 246] width 382 height 680
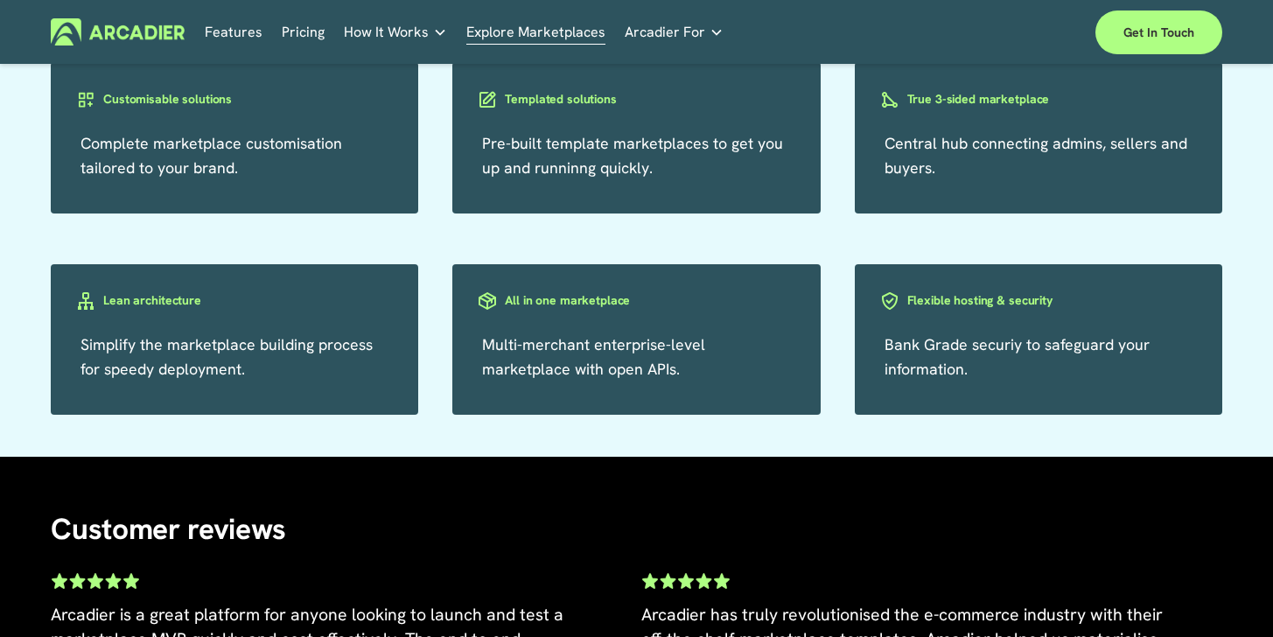
scroll to position [2977, 0]
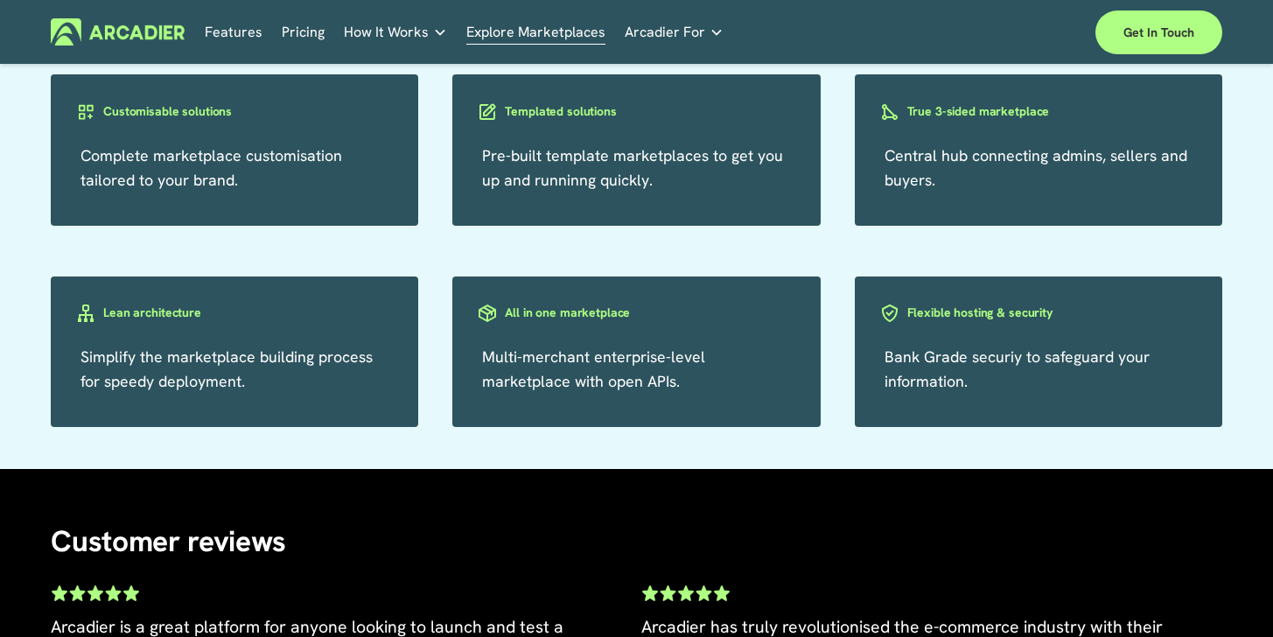
click at [653, 185] on span "Pre-built template marketplaces to get you up and runninng quickly." at bounding box center [632, 167] width 301 height 45
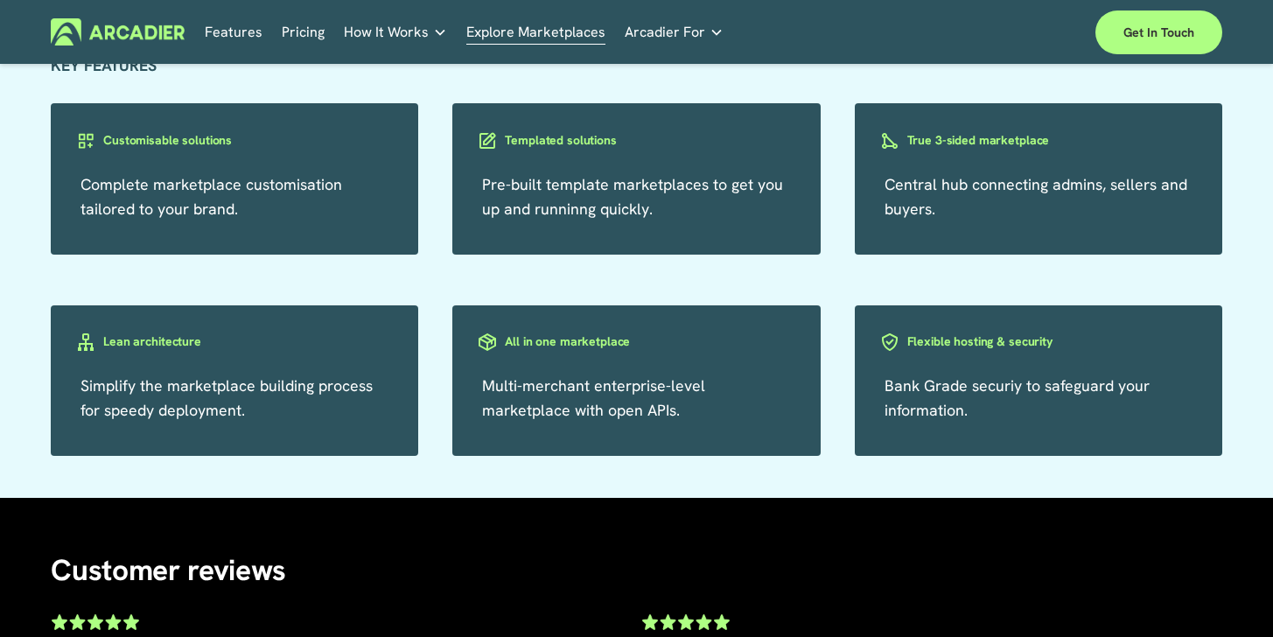
scroll to position [2947, 0]
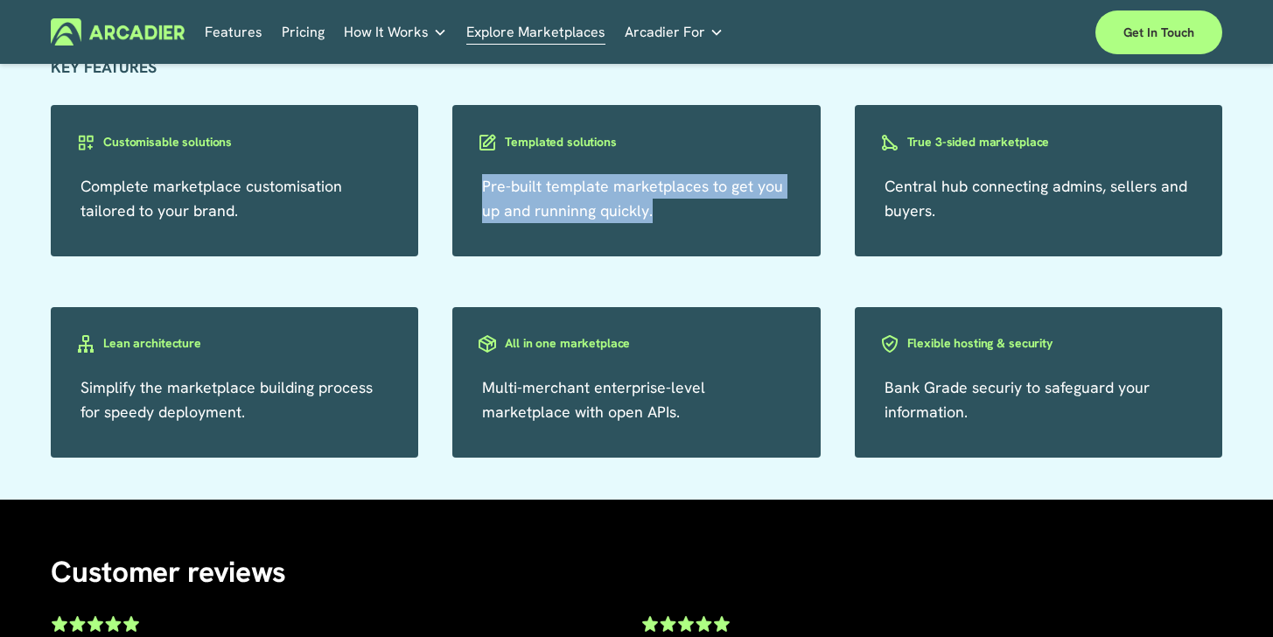
drag, startPoint x: 680, startPoint y: 232, endPoint x: 482, endPoint y: 218, distance: 198.2
click at [482, 218] on p "Pre-built template marketplaces to get you up and runninng quickly." at bounding box center [636, 198] width 308 height 49
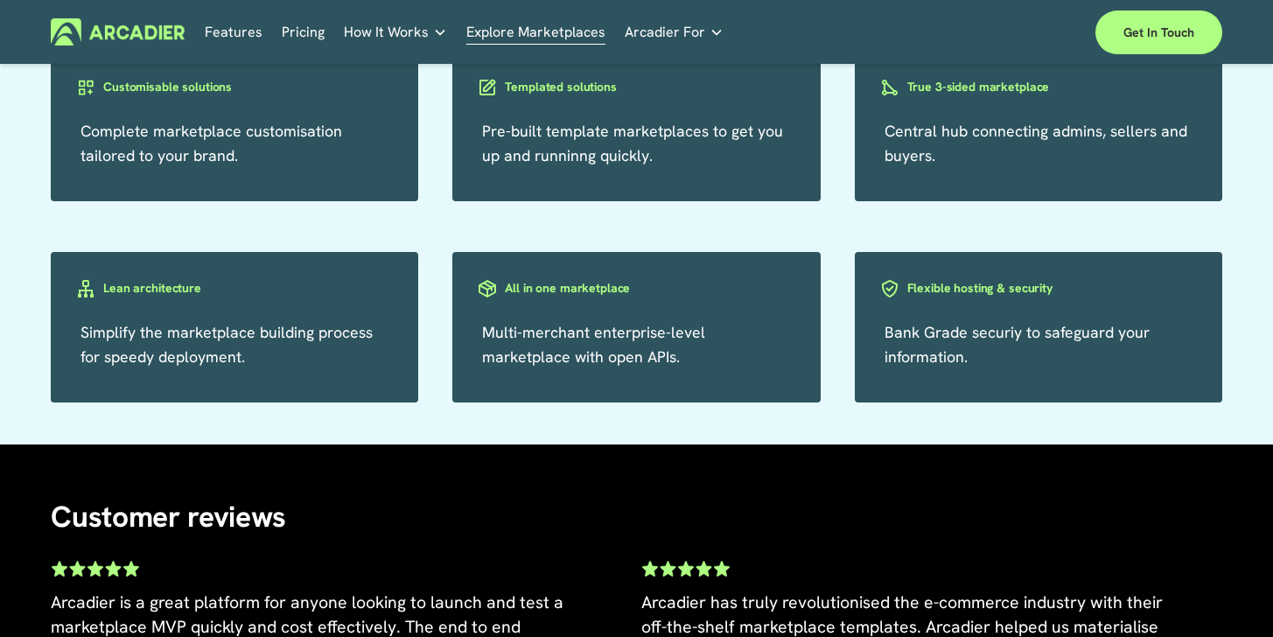
scroll to position [2928, 0]
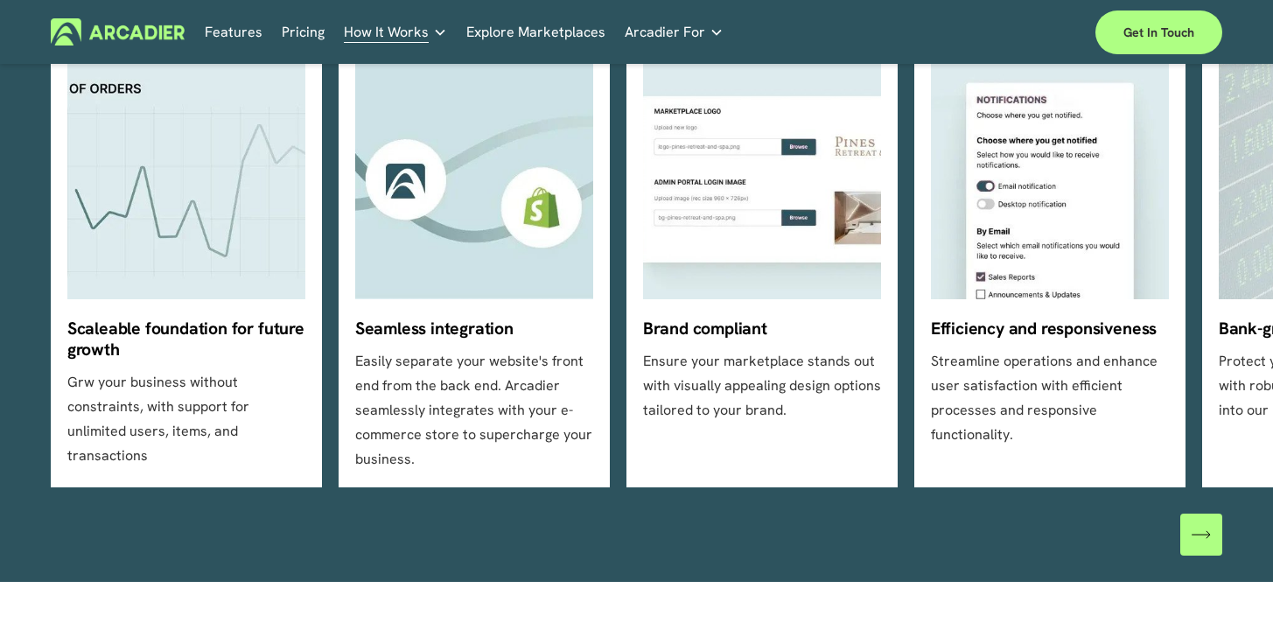
scroll to position [594, 0]
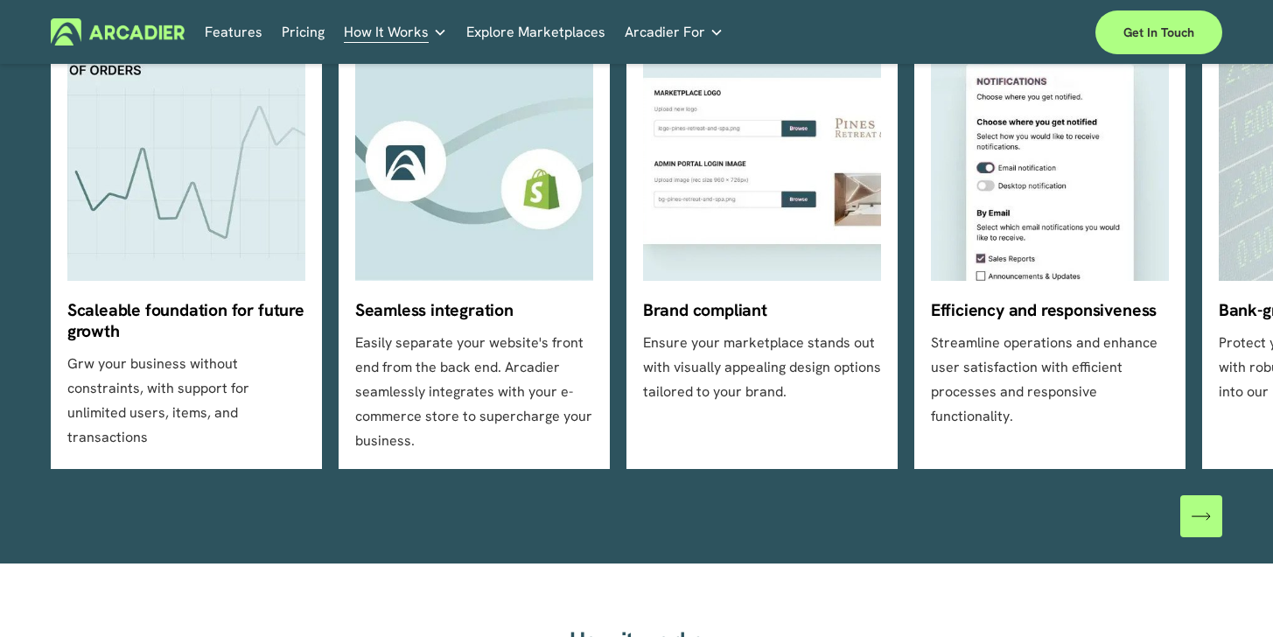
click at [1204, 514] on icon "\a \a \a Next\a \a" at bounding box center [1200, 515] width 19 height 19
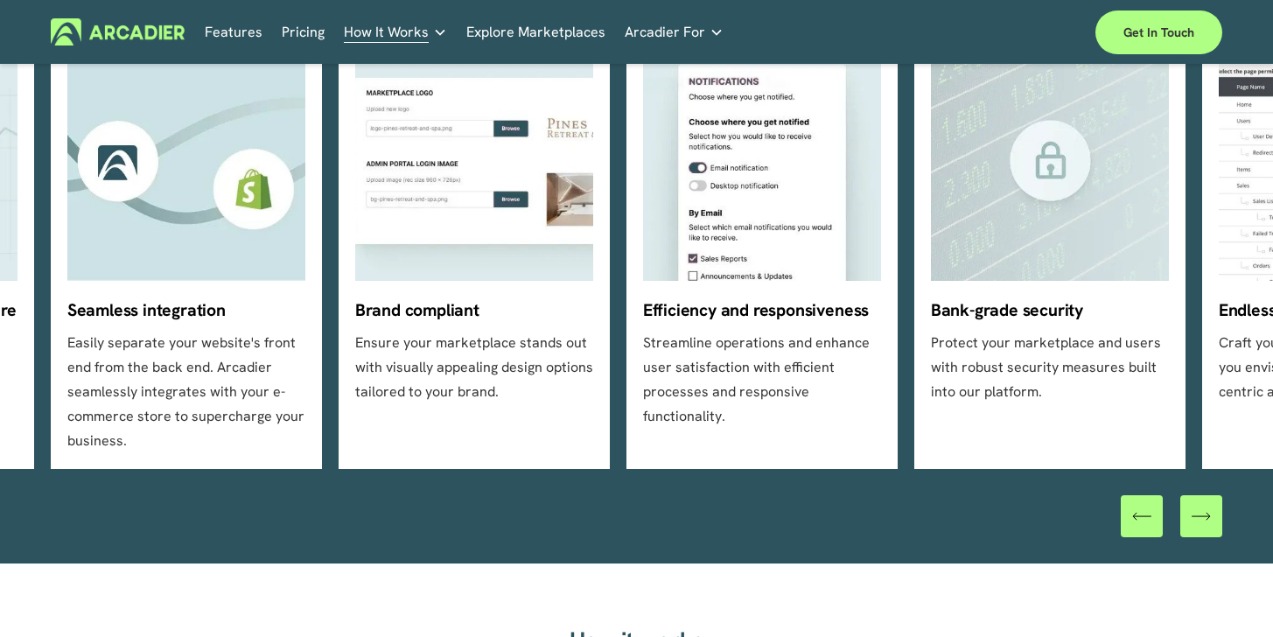
click at [1204, 513] on icon "\a \a \a Next\a \a" at bounding box center [1200, 515] width 19 height 19
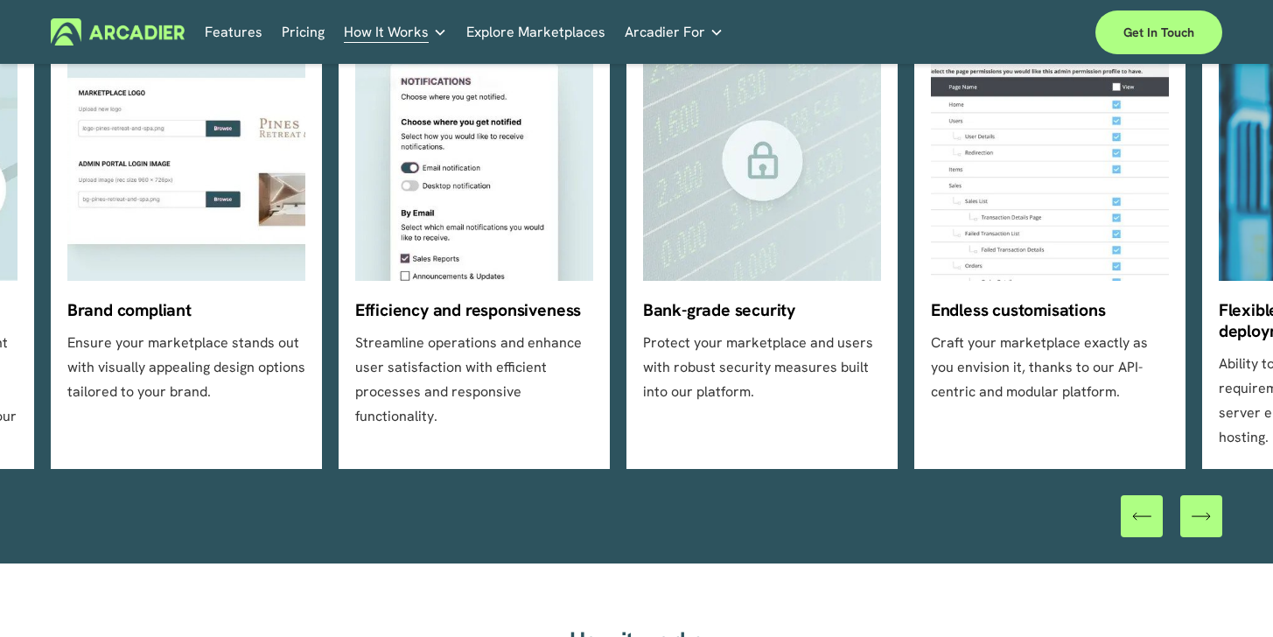
click at [1204, 513] on icon "\a \a \a Next\a \a" at bounding box center [1200, 515] width 19 height 19
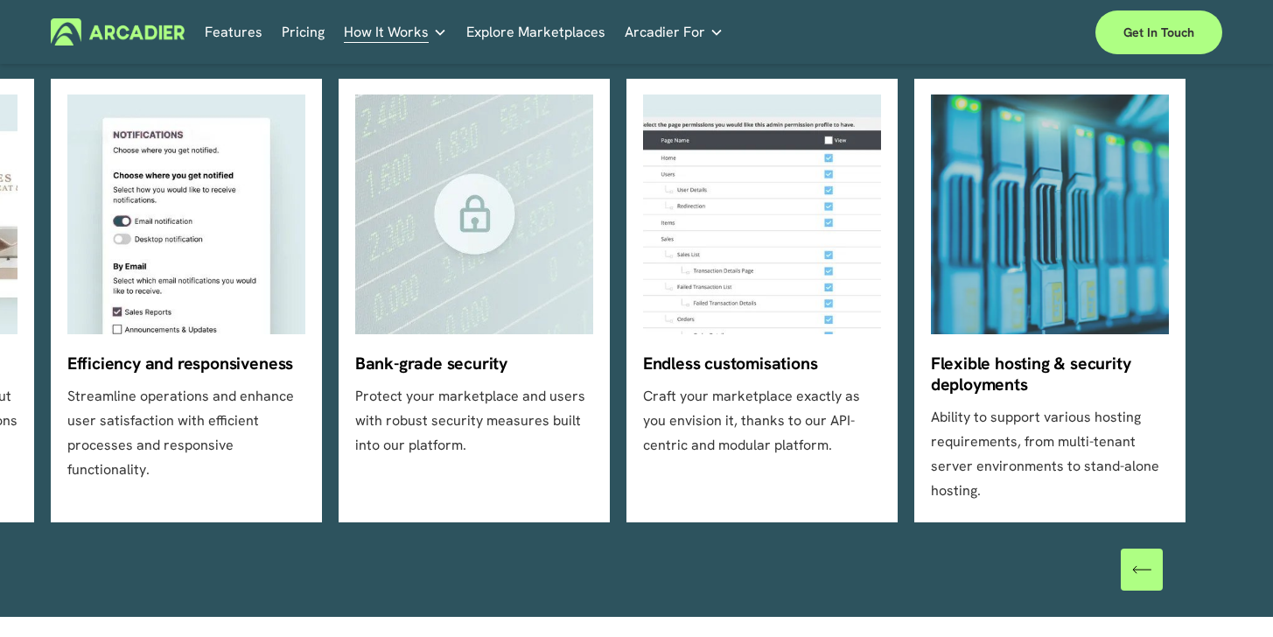
scroll to position [540, 0]
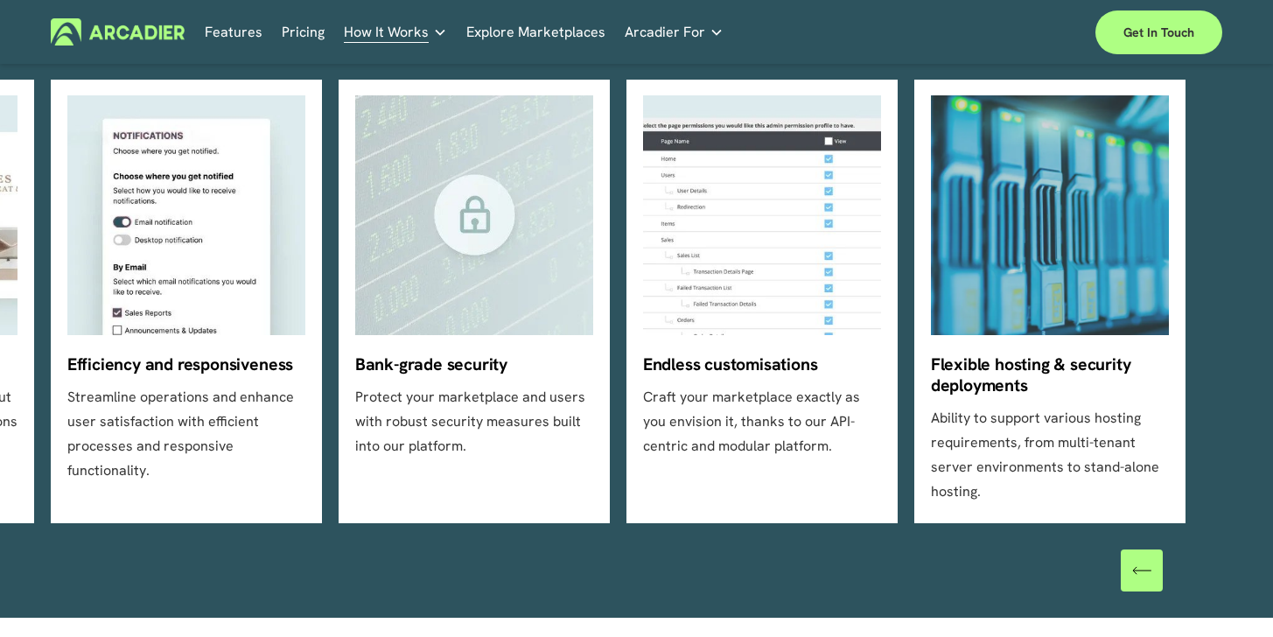
click at [1120, 585] on div "\a \a Previous\a \a \a" at bounding box center [1141, 570] width 42 height 42
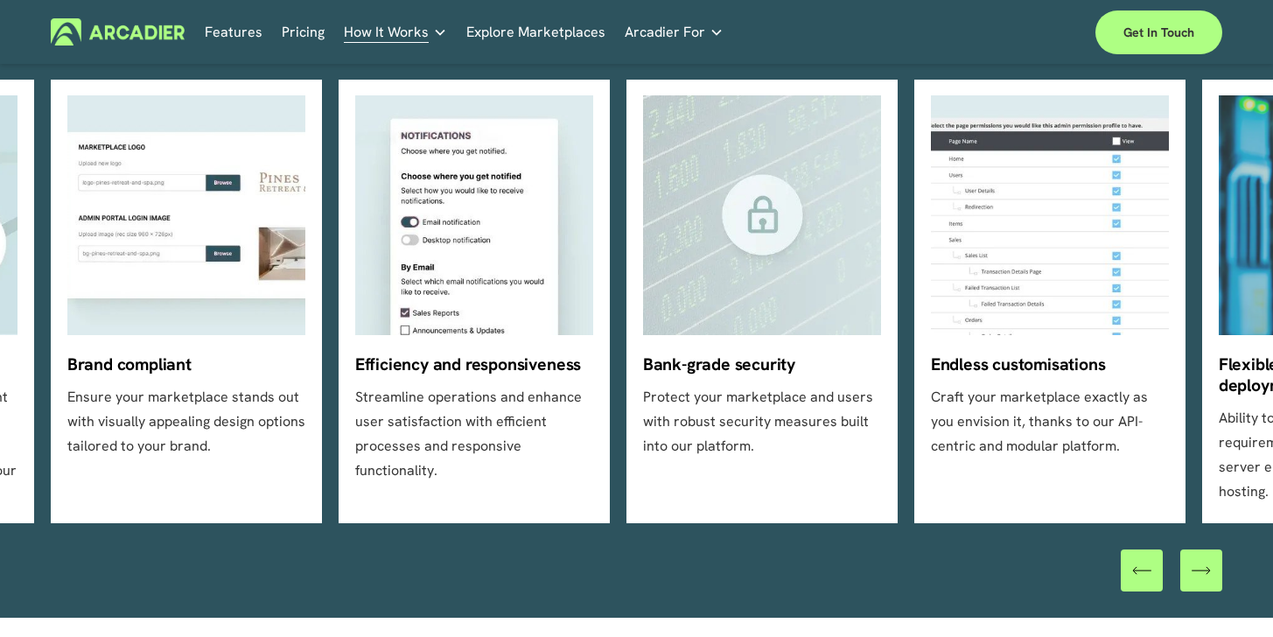
click at [1120, 585] on div "\a \a Previous\a \a \a" at bounding box center [1141, 570] width 42 height 42
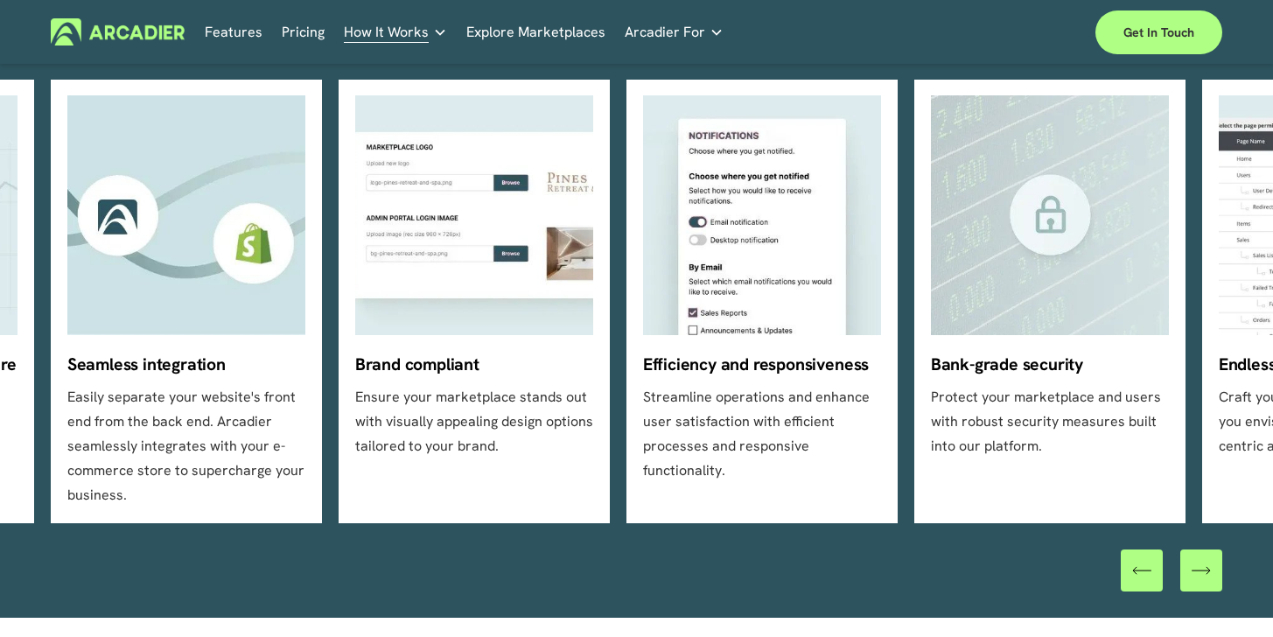
click at [1120, 585] on div "\a \a Previous\a \a \a" at bounding box center [1141, 570] width 42 height 42
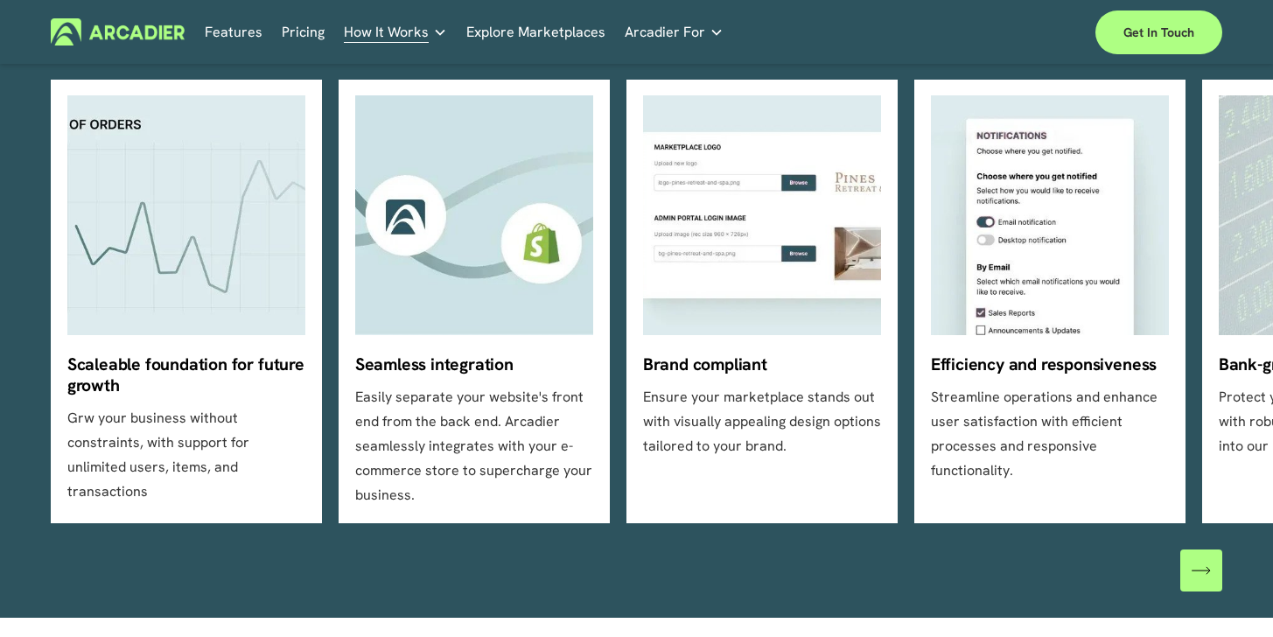
click at [1127, 564] on div at bounding box center [1170, 570] width 101 height 42
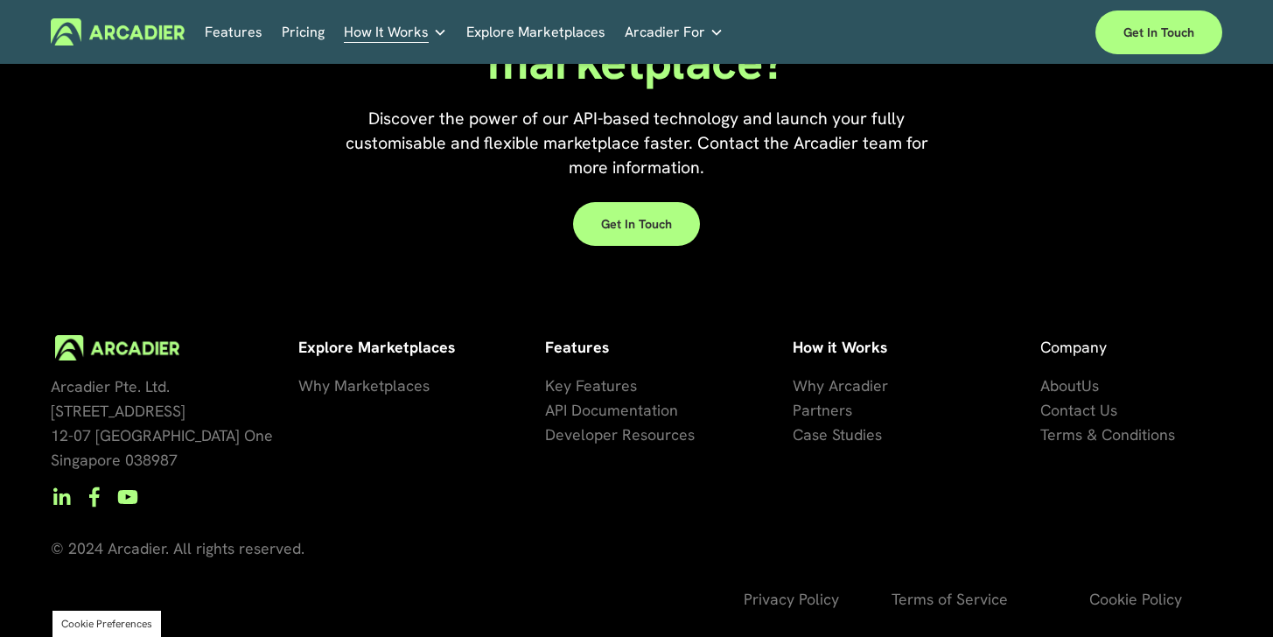
scroll to position [1695, 0]
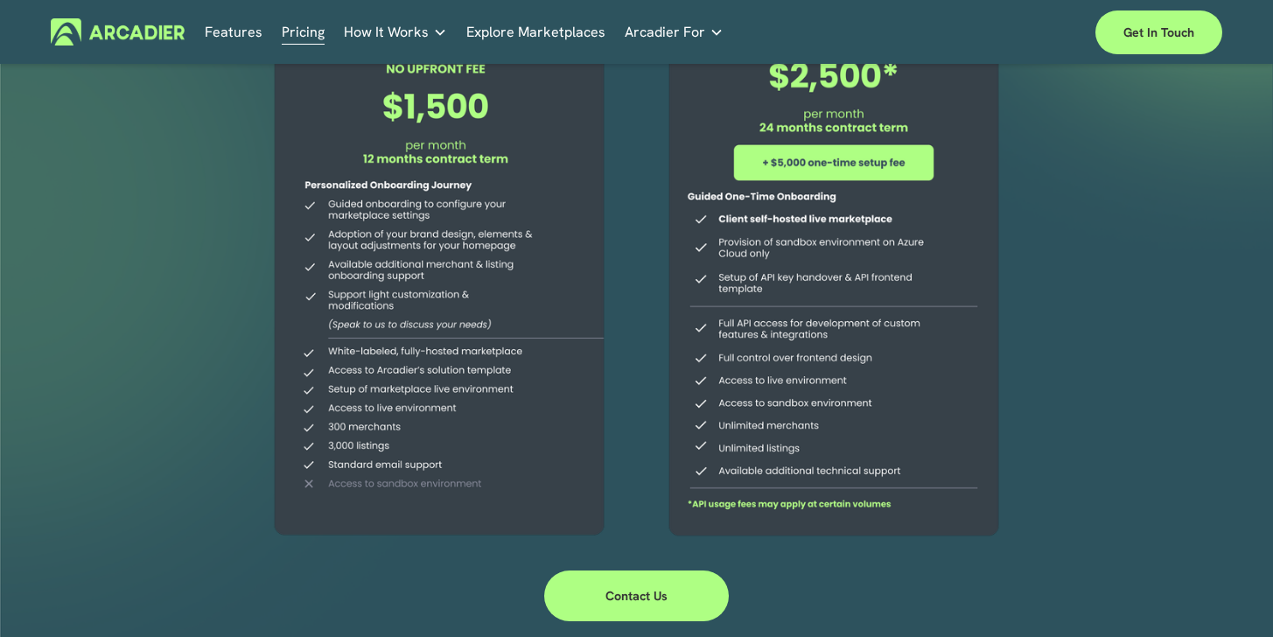
scroll to position [275, 0]
drag, startPoint x: 720, startPoint y: 364, endPoint x: 884, endPoint y: 371, distance: 164.6
click at [884, 371] on div at bounding box center [834, 205] width 382 height 680
click at [868, 358] on div at bounding box center [834, 205] width 382 height 680
click at [855, 359] on div at bounding box center [834, 205] width 382 height 680
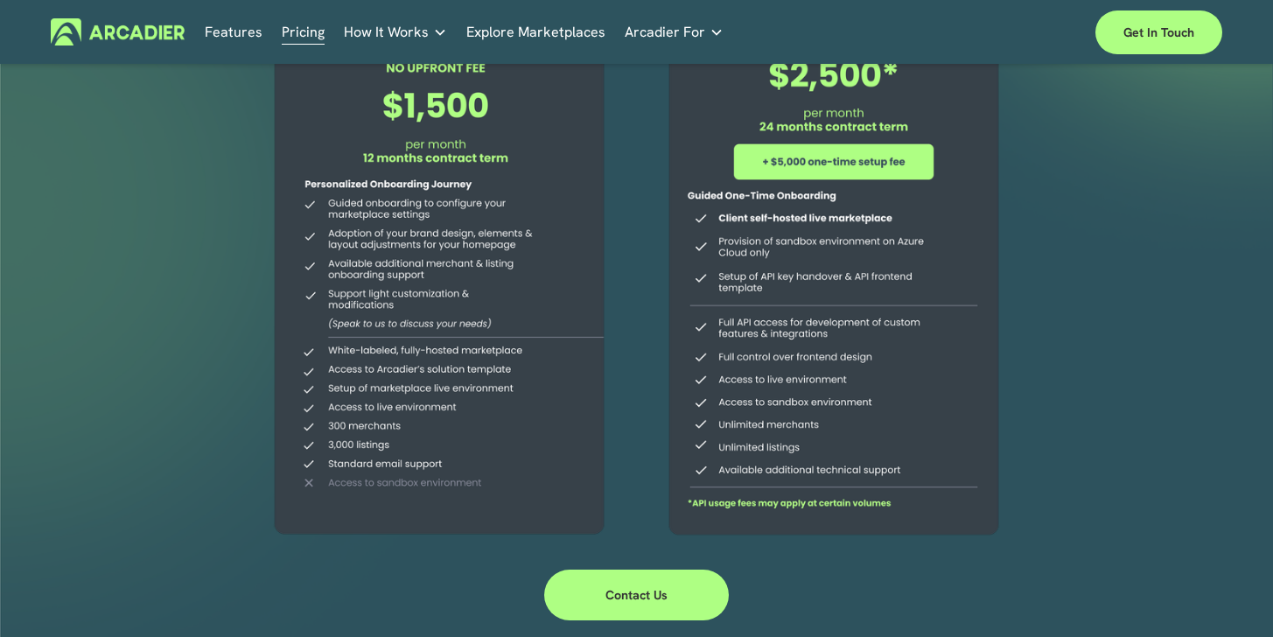
click at [855, 359] on div at bounding box center [834, 205] width 382 height 680
drag, startPoint x: 783, startPoint y: 359, endPoint x: 769, endPoint y: 366, distance: 16.1
click at [773, 366] on div at bounding box center [834, 205] width 382 height 680
click at [769, 366] on div at bounding box center [834, 205] width 382 height 680
click at [768, 363] on div at bounding box center [834, 205] width 382 height 680
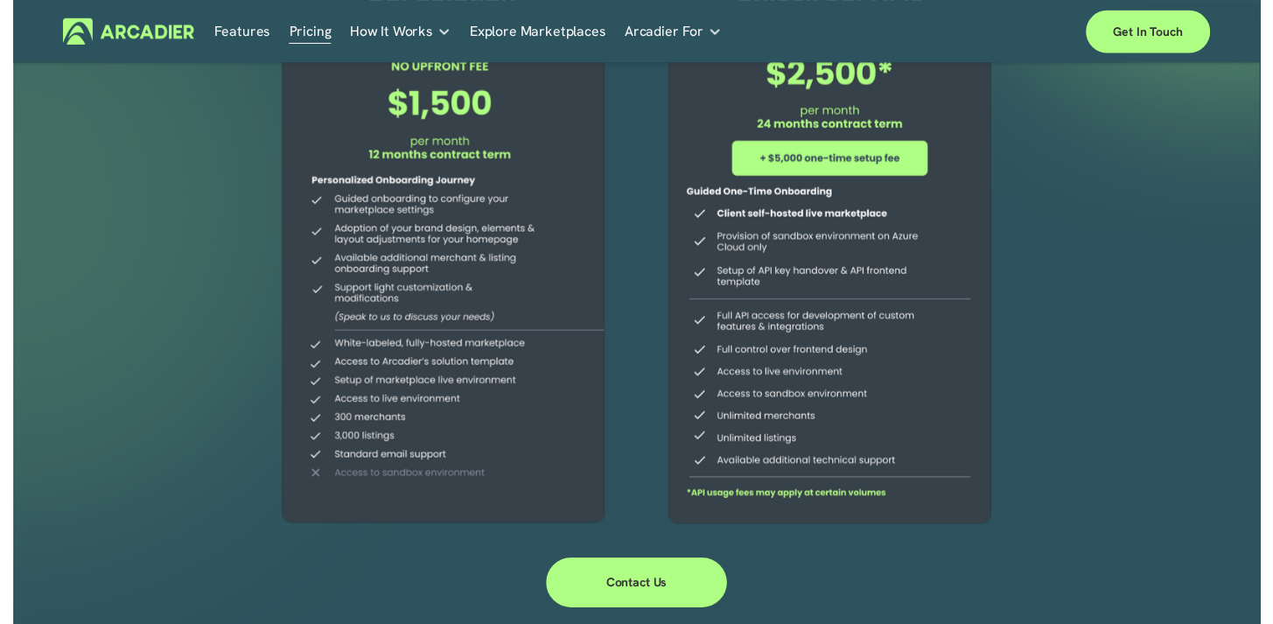
scroll to position [149, 0]
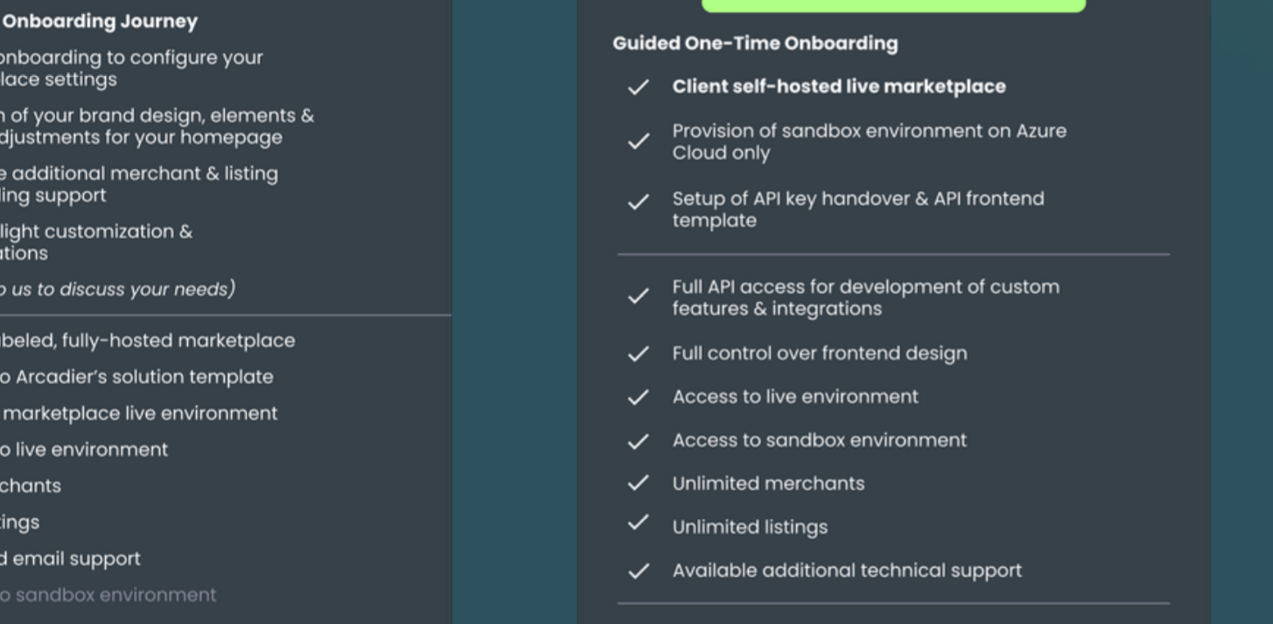
click at [643, 183] on div at bounding box center [834, 331] width 382 height 680
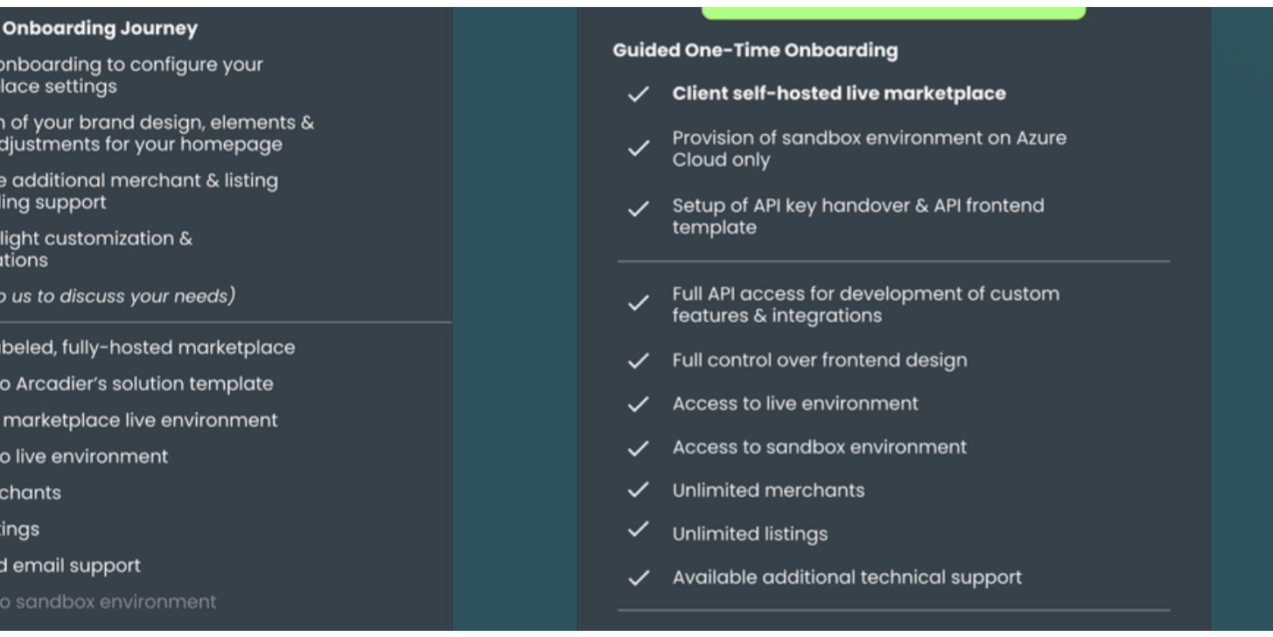
scroll to position [279, 0]
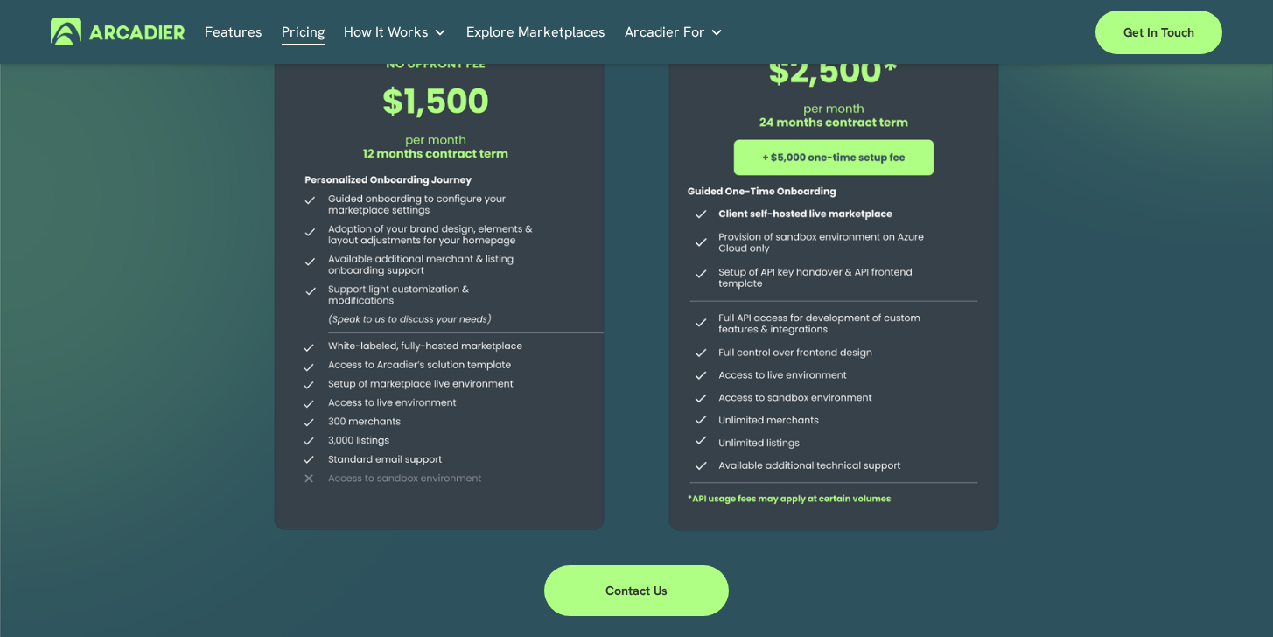
drag, startPoint x: 827, startPoint y: 336, endPoint x: 745, endPoint y: 329, distance: 81.6
click at [745, 329] on div at bounding box center [834, 201] width 382 height 680
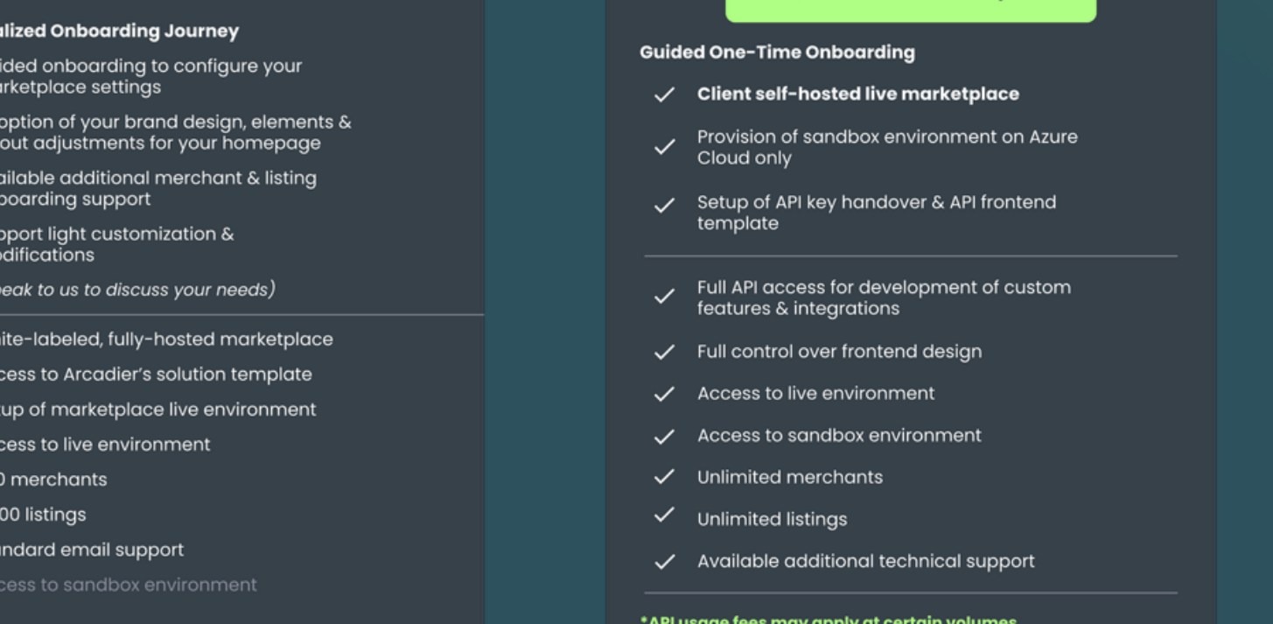
scroll to position [157, 0]
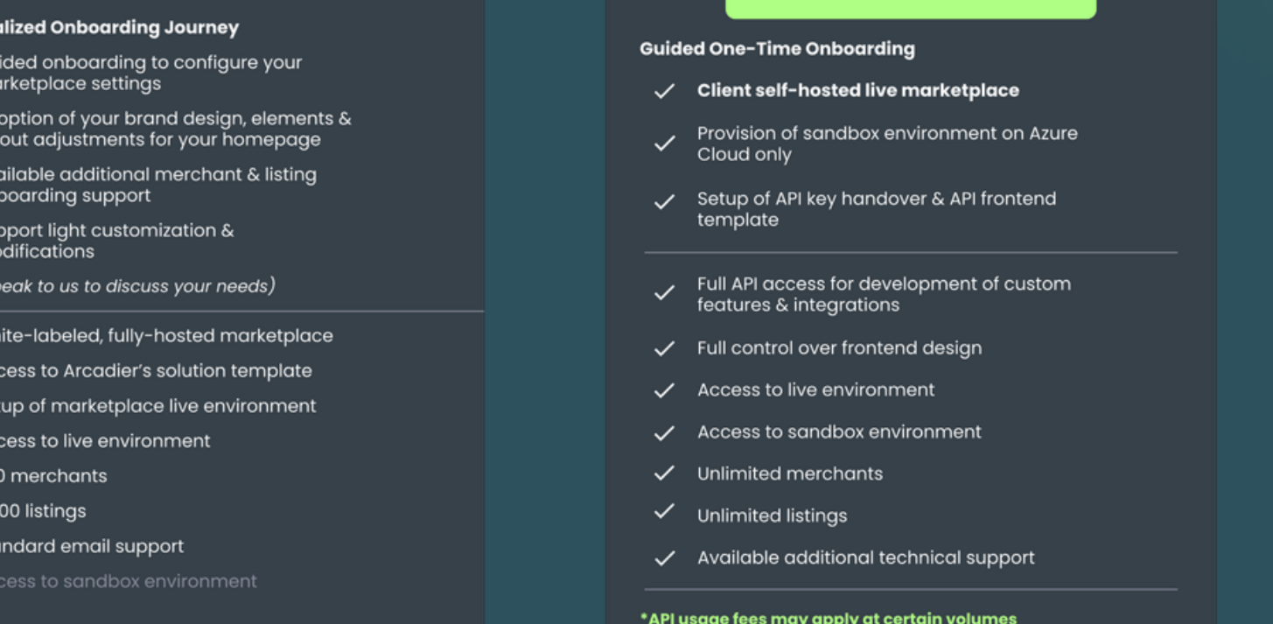
drag, startPoint x: 527, startPoint y: 189, endPoint x: 445, endPoint y: 179, distance: 82.8
click at [643, 179] on div at bounding box center [834, 323] width 382 height 680
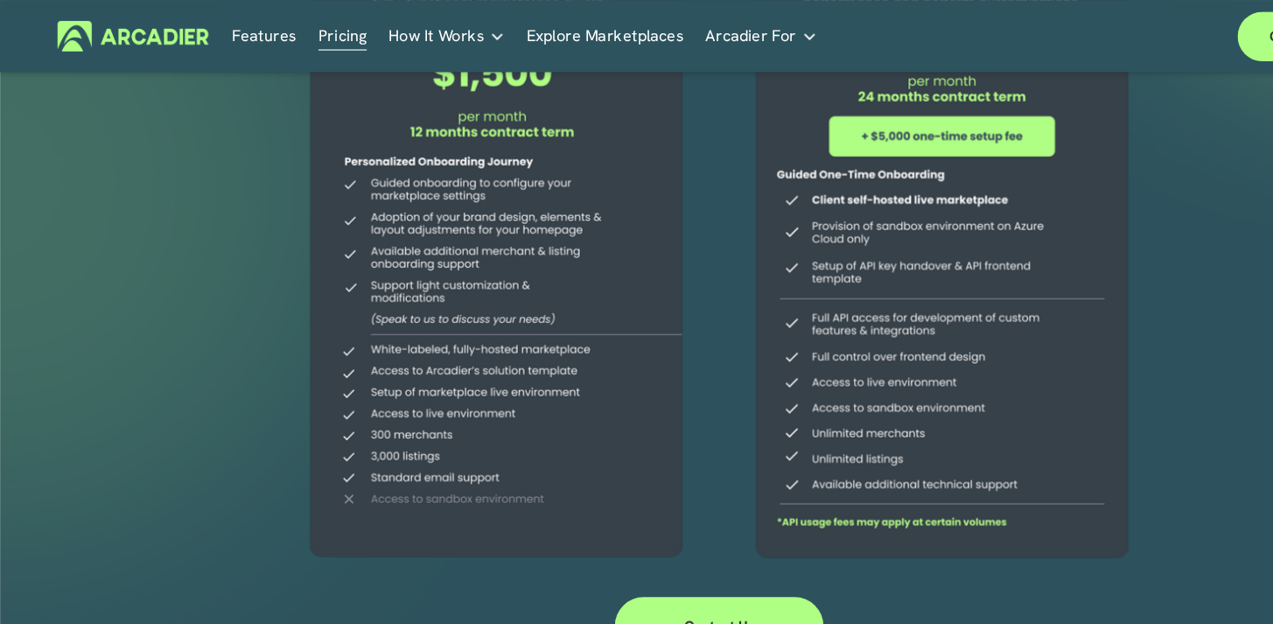
scroll to position [292, 0]
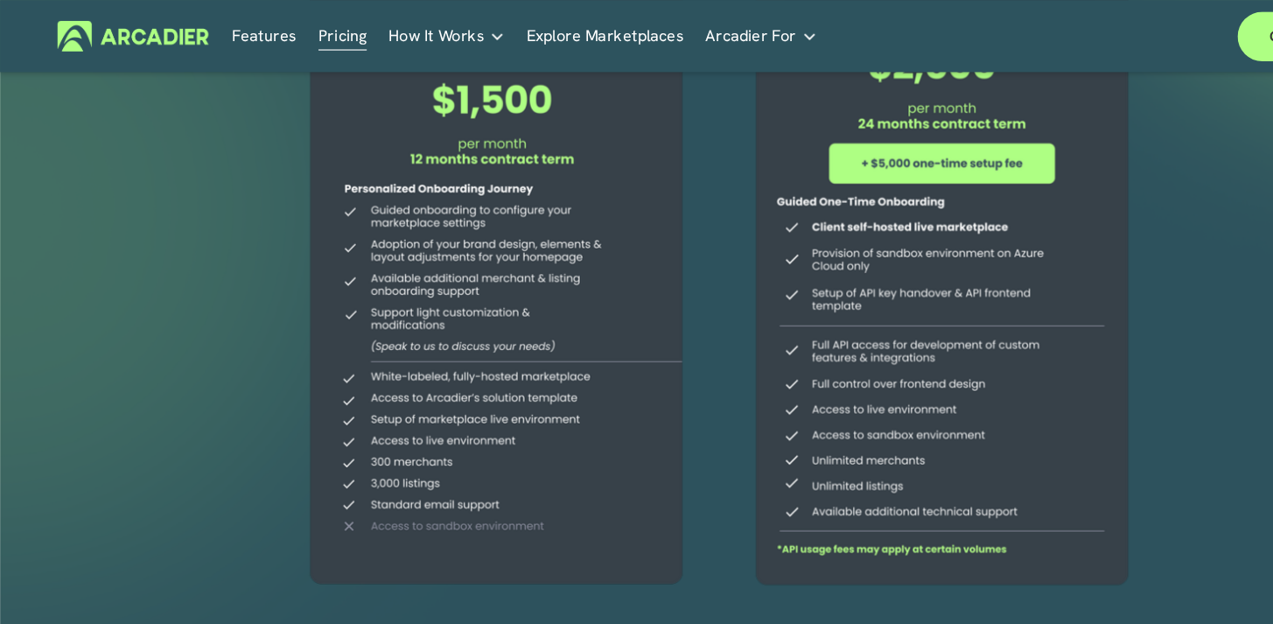
drag, startPoint x: 876, startPoint y: 343, endPoint x: 701, endPoint y: 318, distance: 175.9
click at [701, 318] on div at bounding box center [834, 188] width 382 height 680
click at [716, 310] on div at bounding box center [834, 188] width 382 height 680
drag, startPoint x: 716, startPoint y: 310, endPoint x: 821, endPoint y: 331, distance: 107.0
click at [821, 331] on div at bounding box center [834, 188] width 382 height 680
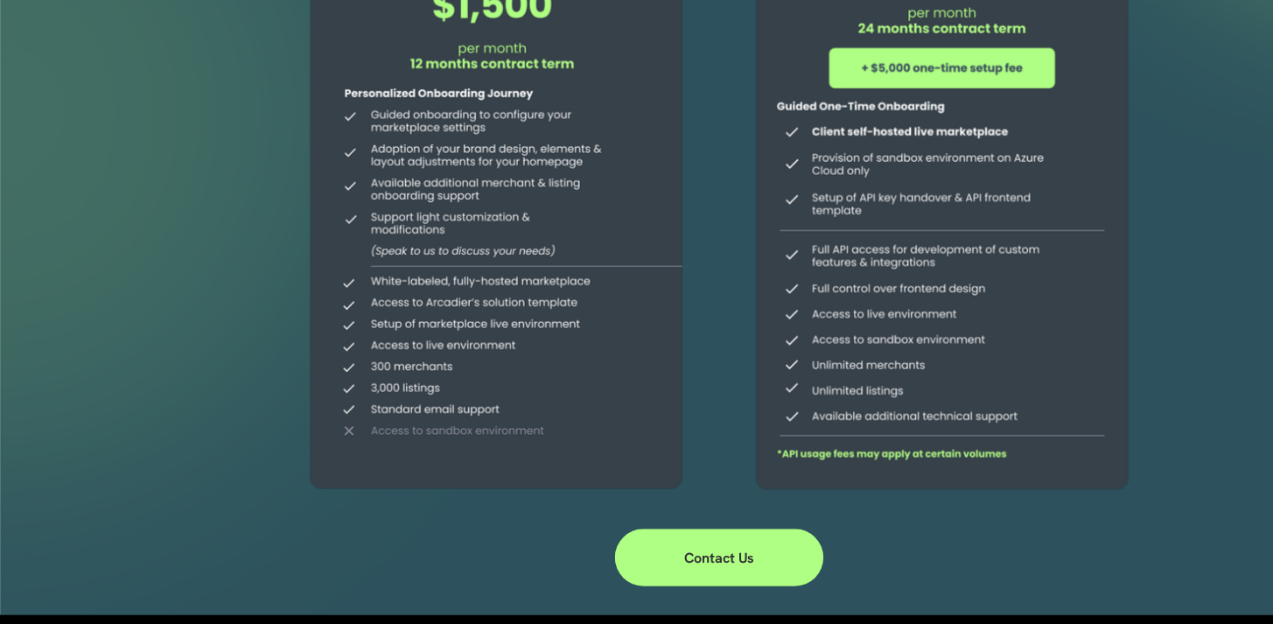
scroll to position [309, 0]
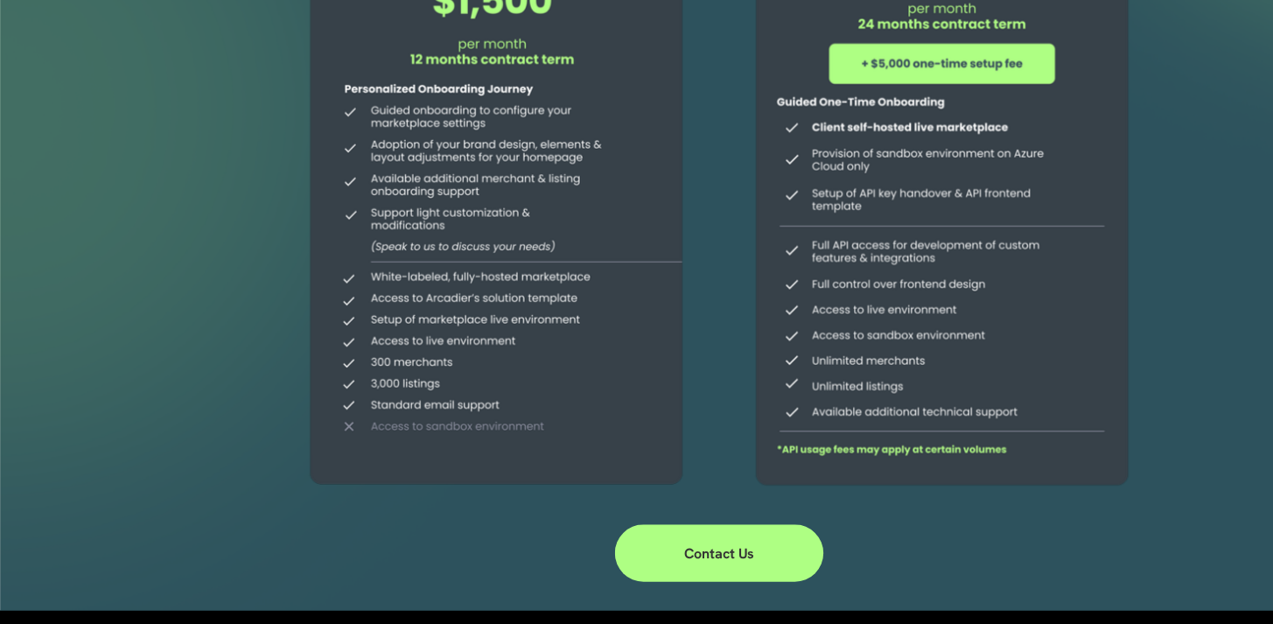
drag, startPoint x: 763, startPoint y: 178, endPoint x: 830, endPoint y: 178, distance: 67.4
click at [830, 178] on div at bounding box center [834, 171] width 382 height 680
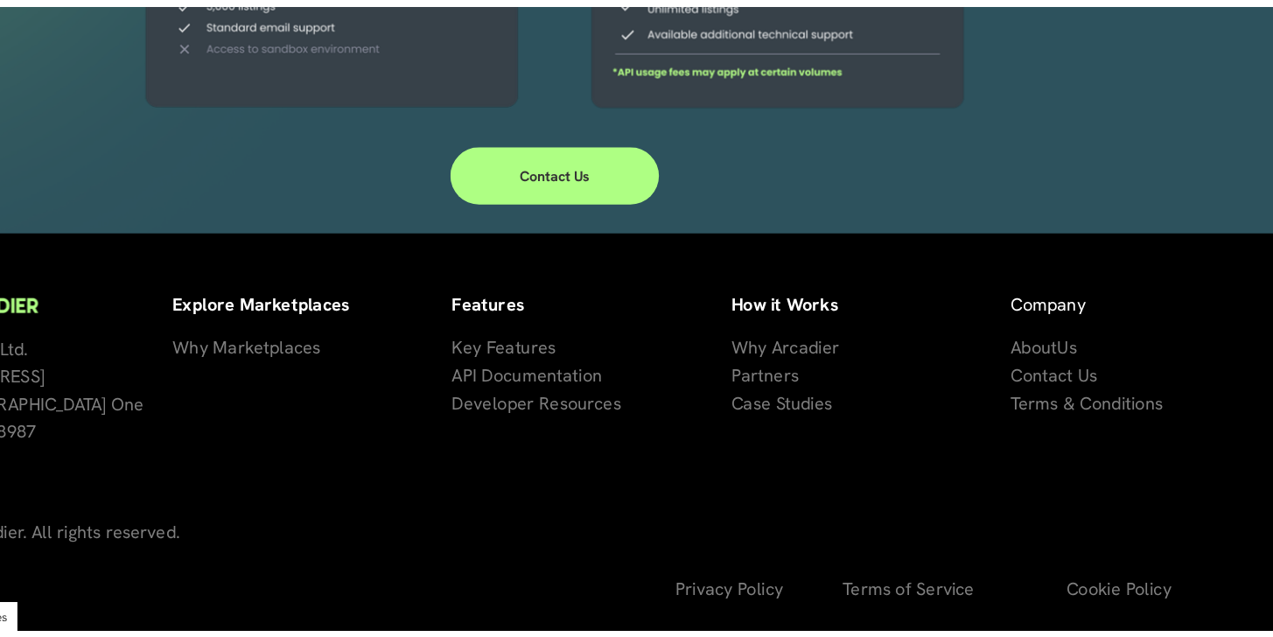
scroll to position [648, 0]
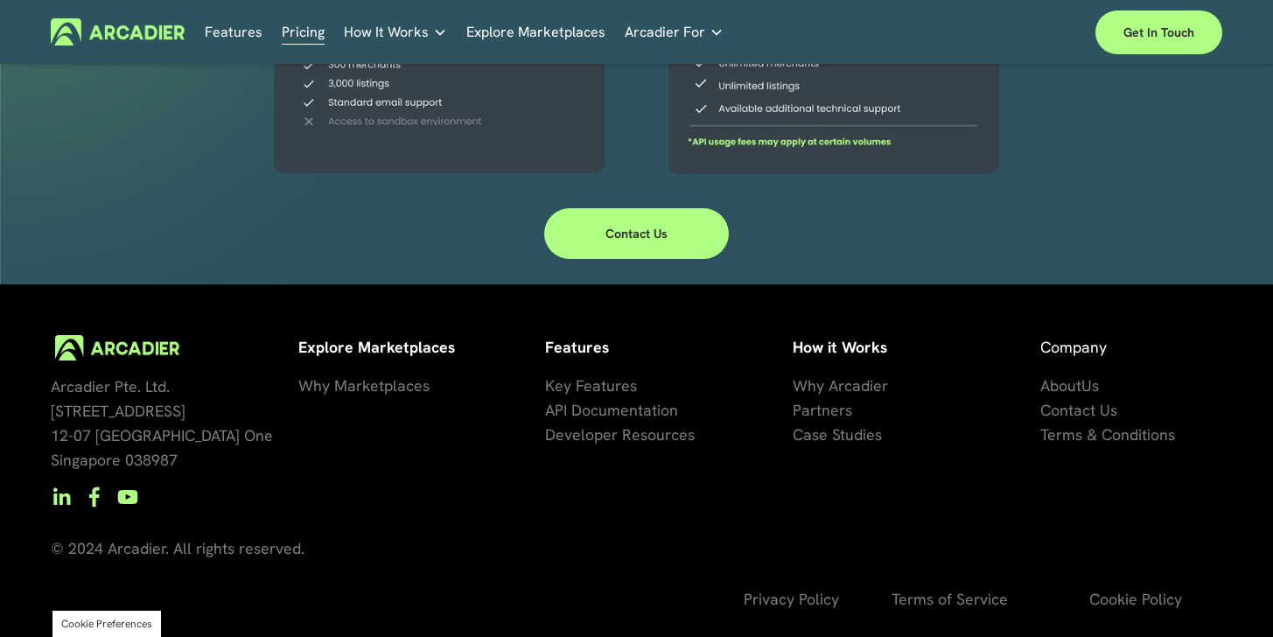
click at [392, 31] on span "How It Works" at bounding box center [386, 32] width 85 height 24
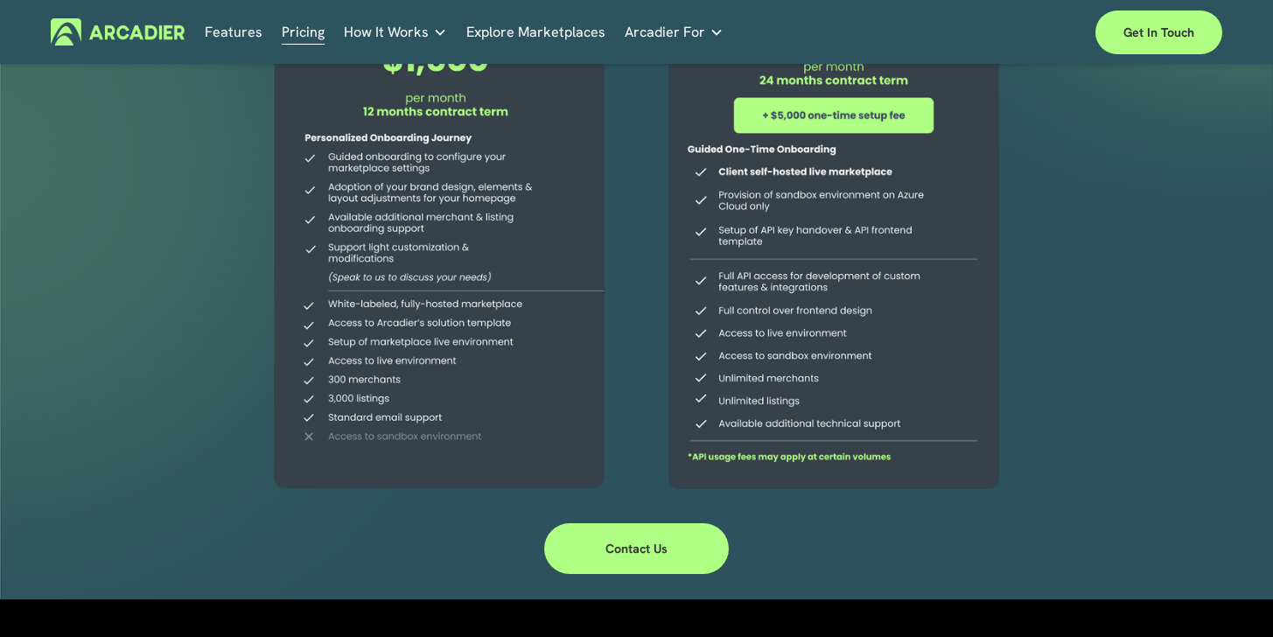
scroll to position [328, 0]
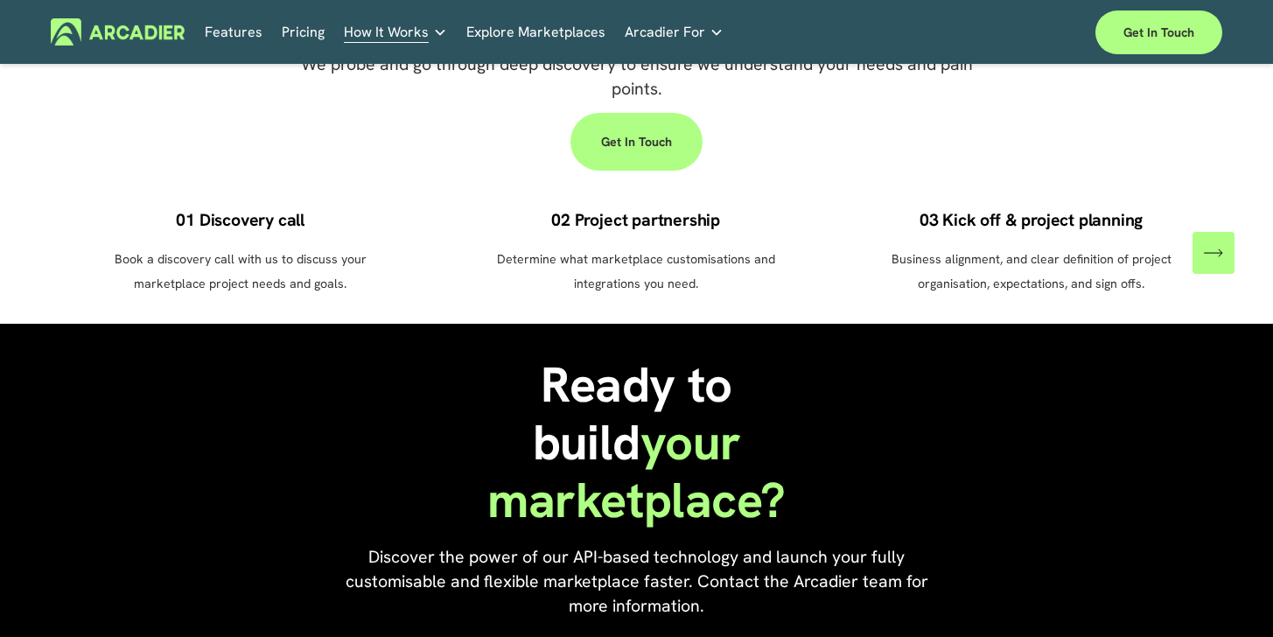
scroll to position [908, 0]
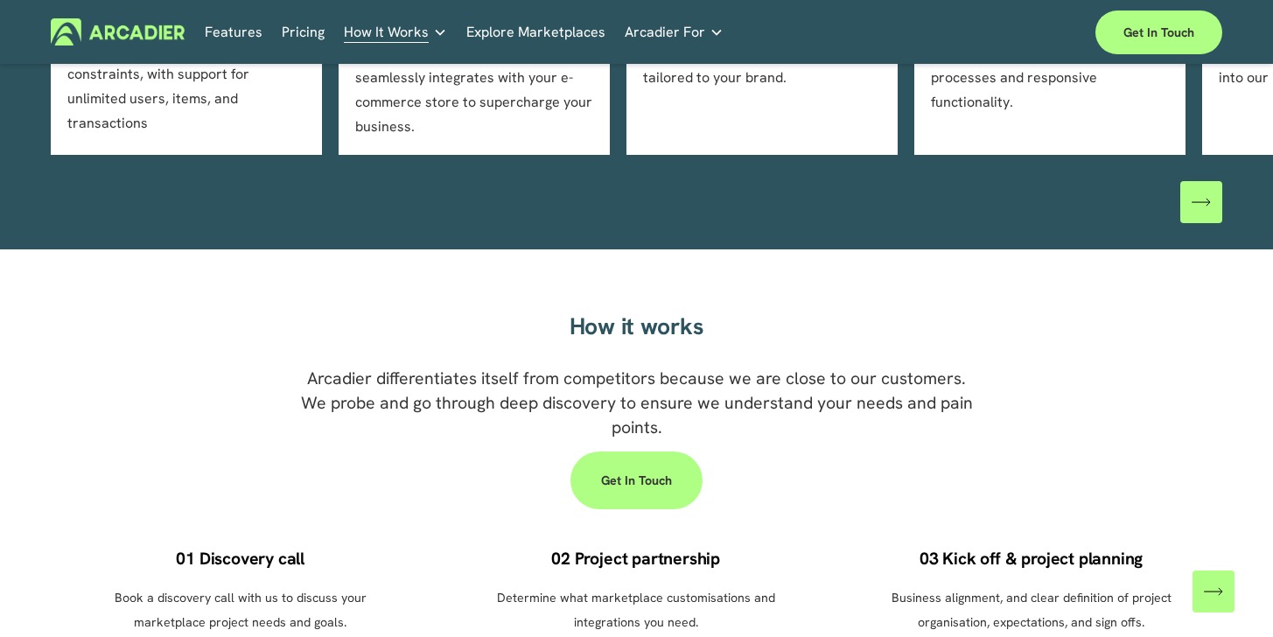
click at [0, 0] on p "Building the world’s most powerful enterprise digital marketplace." at bounding box center [0, 0] width 0 height 0
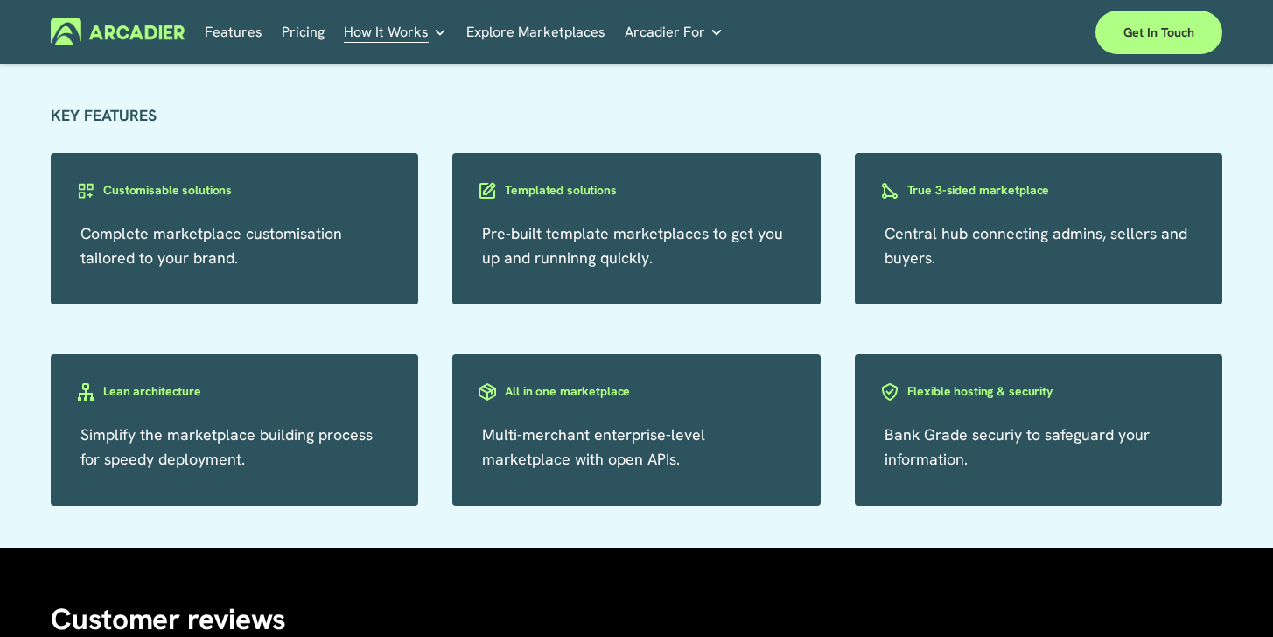
scroll to position [2977, 0]
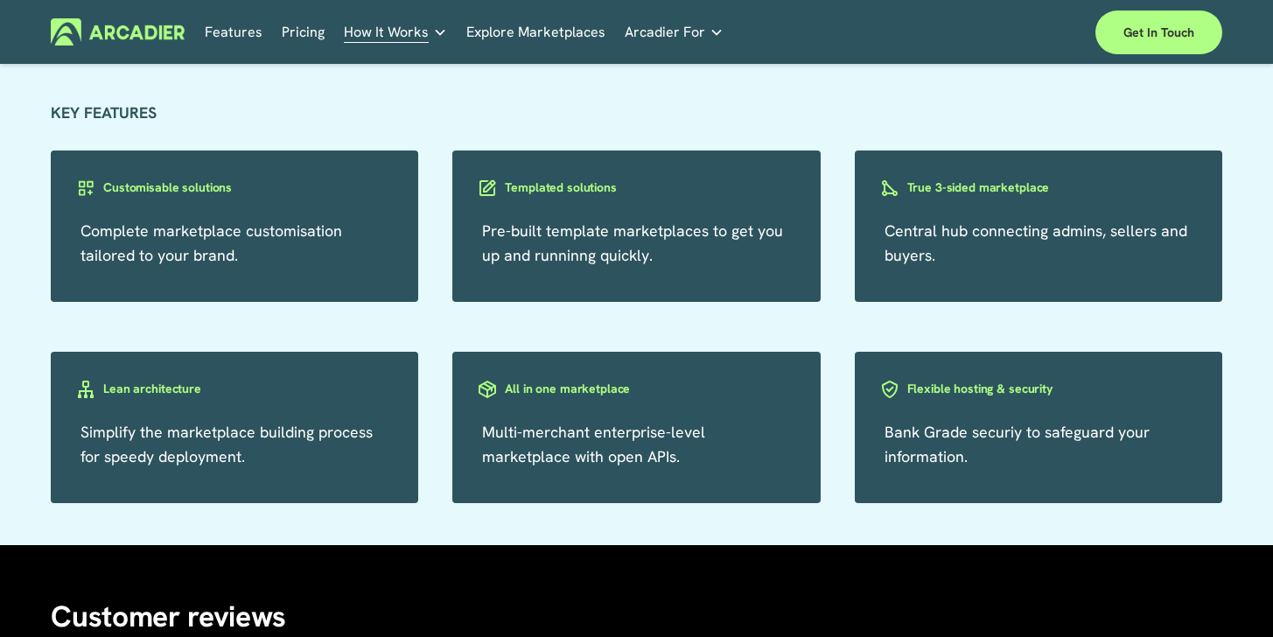
click at [954, 213] on div "True 3-sided marketplace" at bounding box center [963, 201] width 217 height 51
click at [936, 188] on div "True 3-sided marketplace" at bounding box center [975, 187] width 192 height 22
